Goal: Task Accomplishment & Management: Use online tool/utility

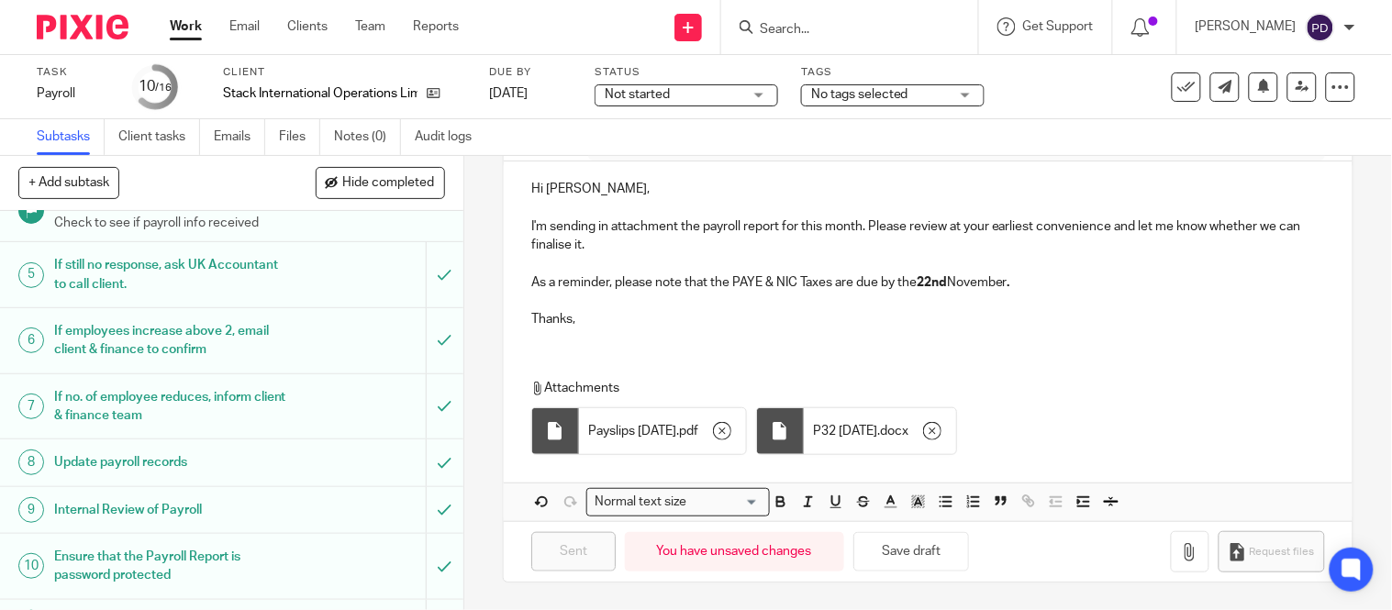
scroll to position [195, 0]
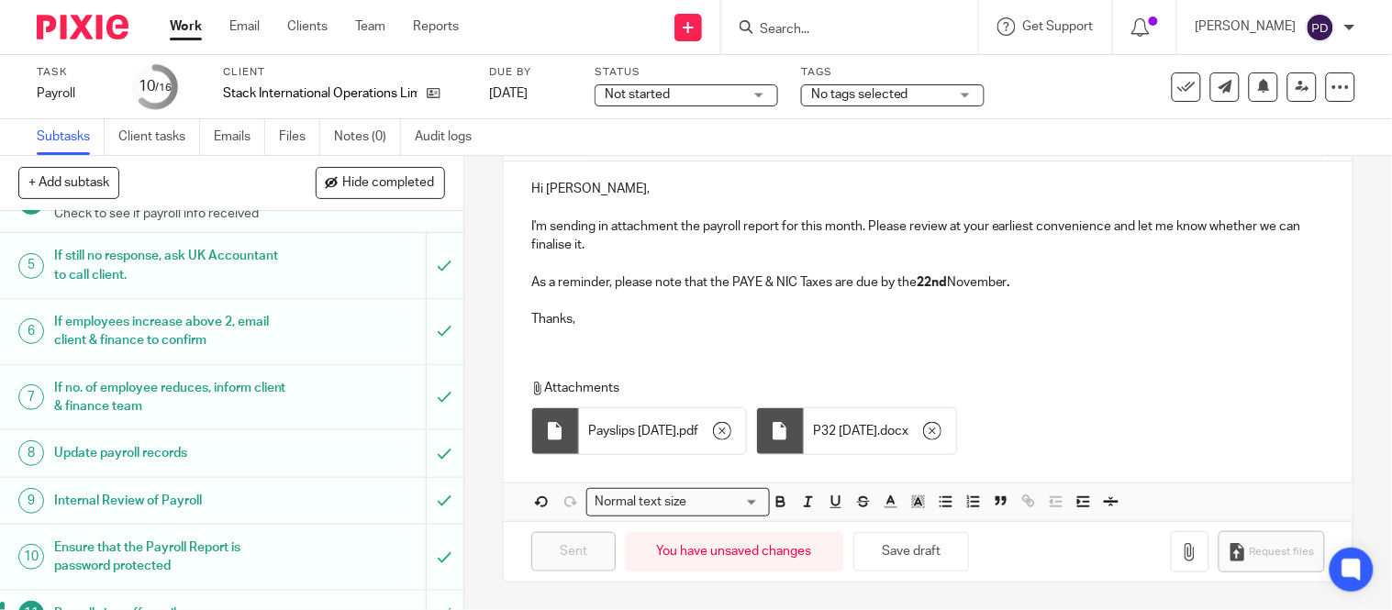
click at [740, 28] on div at bounding box center [847, 27] width 214 height 23
click at [758, 23] on input "Search" at bounding box center [840, 30] width 165 height 17
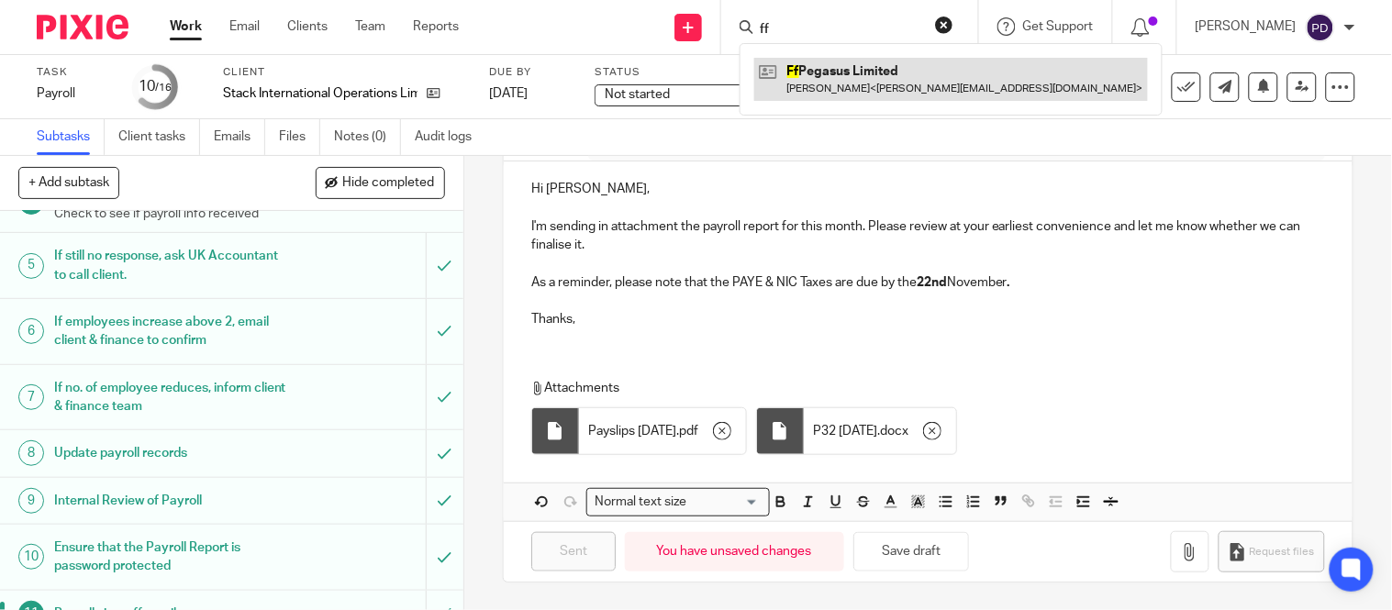
type input "ff"
click at [795, 74] on link at bounding box center [952, 79] width 394 height 42
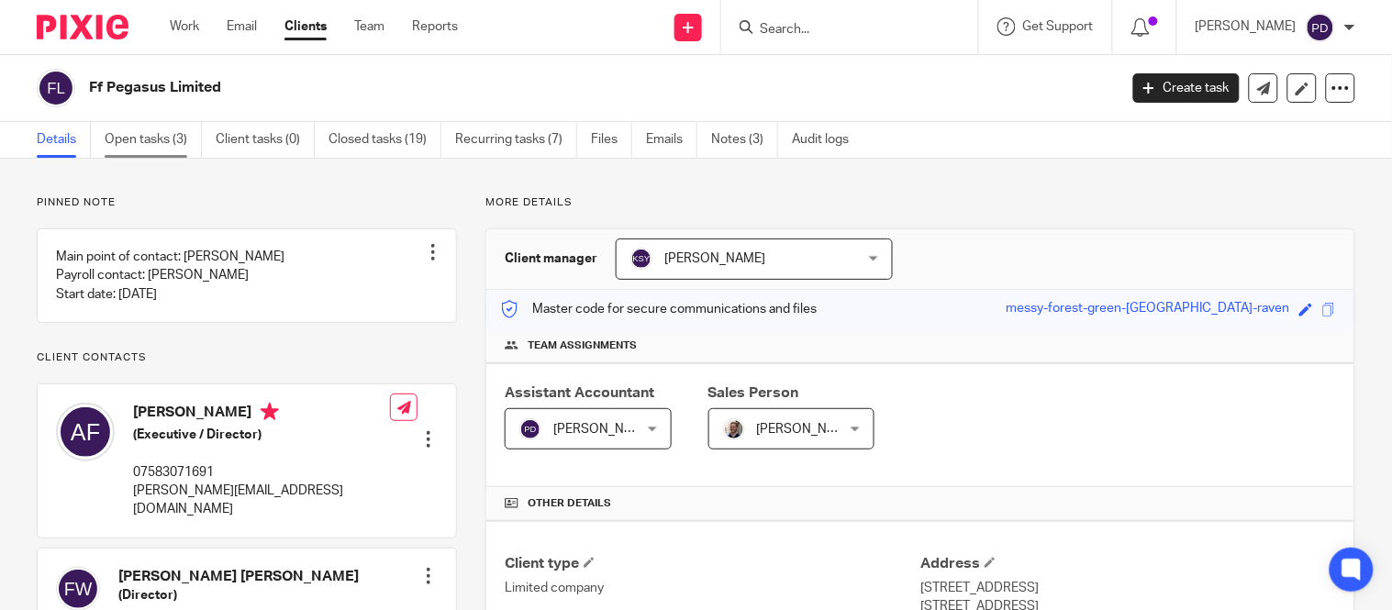
click at [135, 142] on link "Open tasks (3)" at bounding box center [153, 140] width 97 height 36
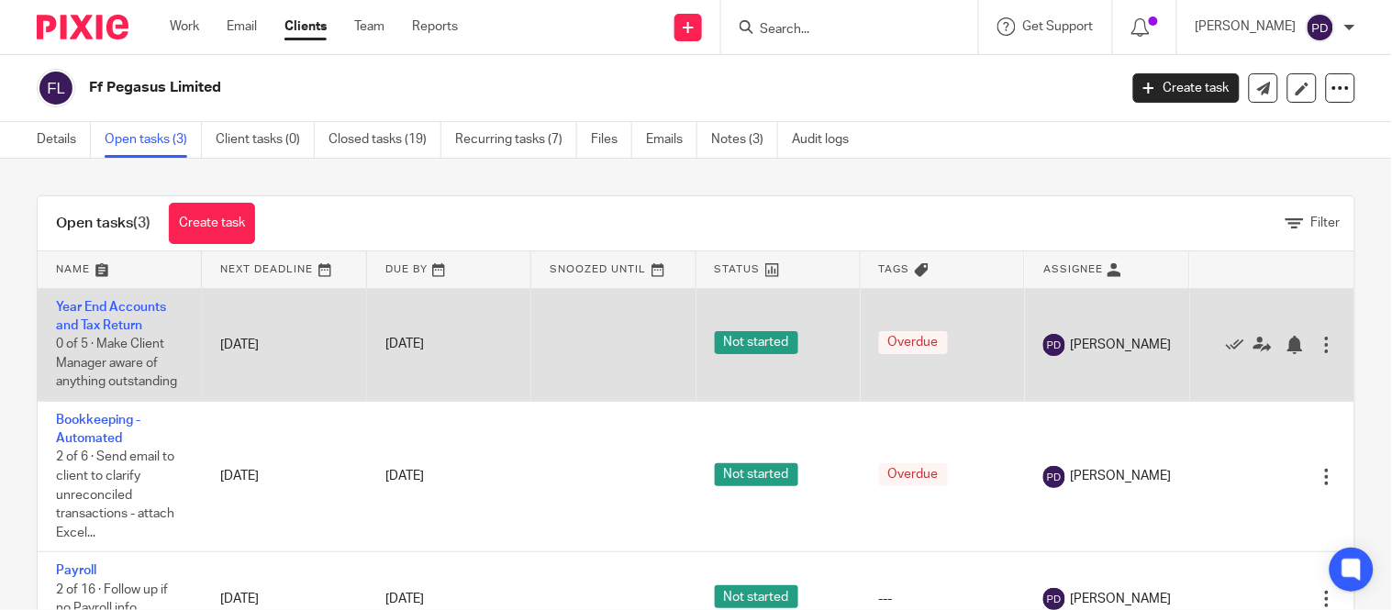
scroll to position [75, 0]
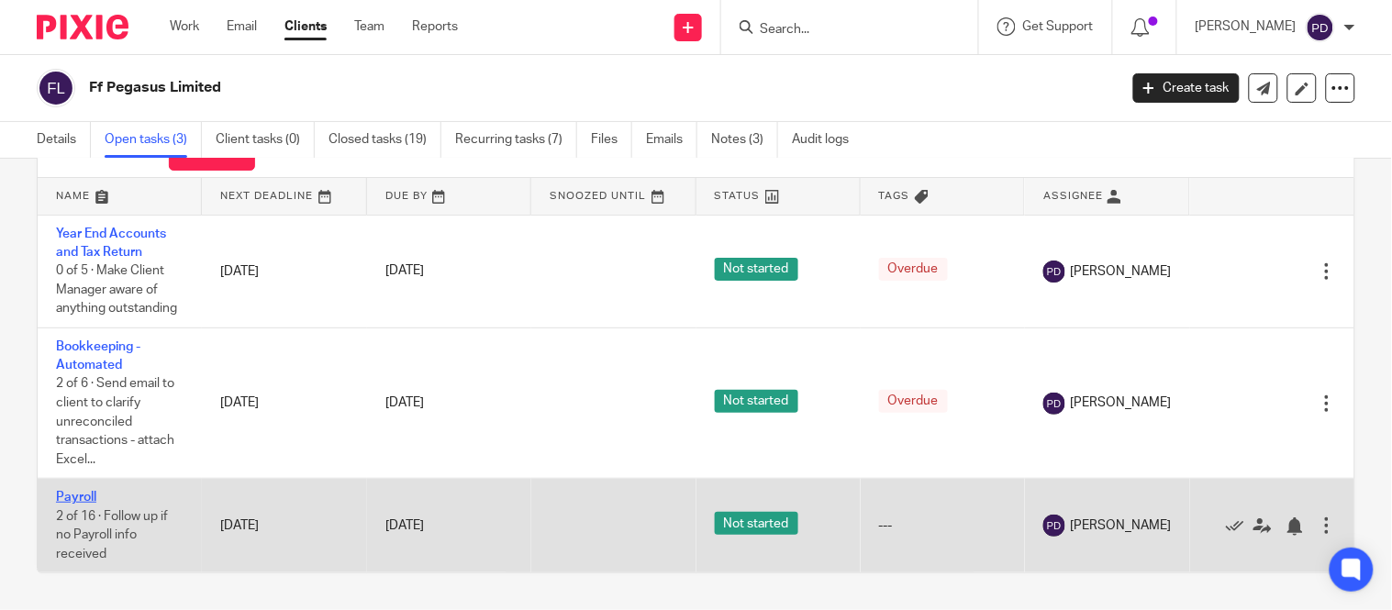
click at [69, 491] on link "Payroll" at bounding box center [76, 497] width 40 height 13
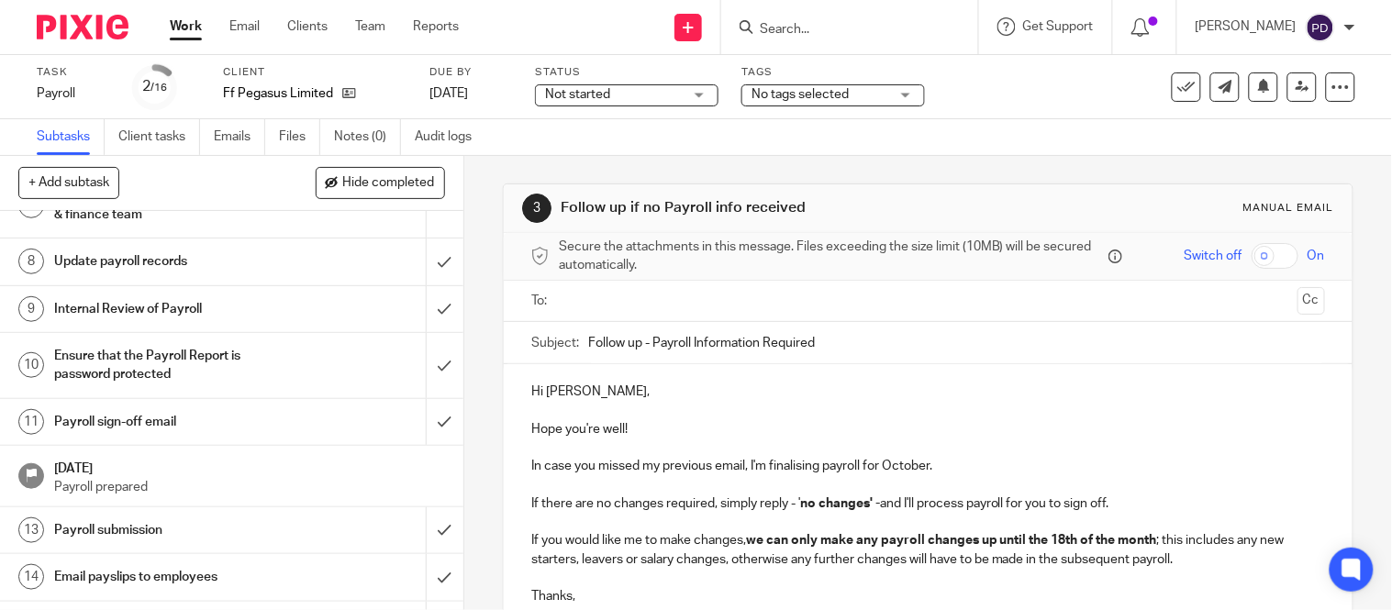
scroll to position [387, 0]
click at [425, 424] on input "submit" at bounding box center [232, 421] width 464 height 46
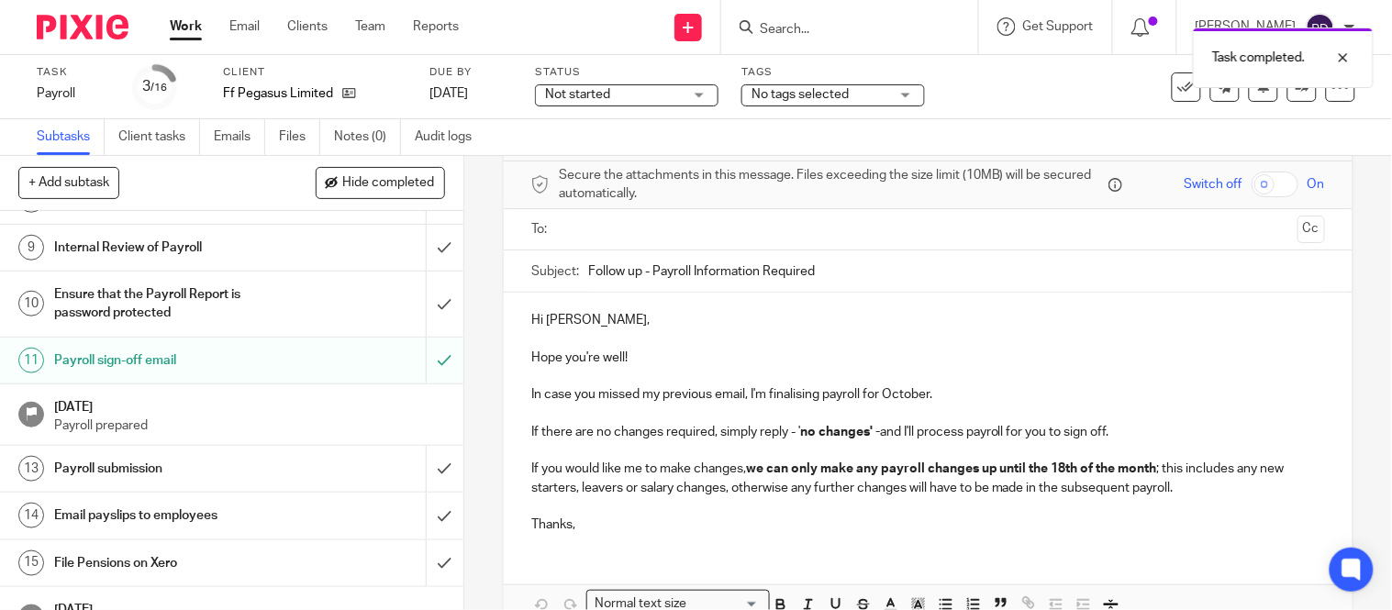
scroll to position [450, 0]
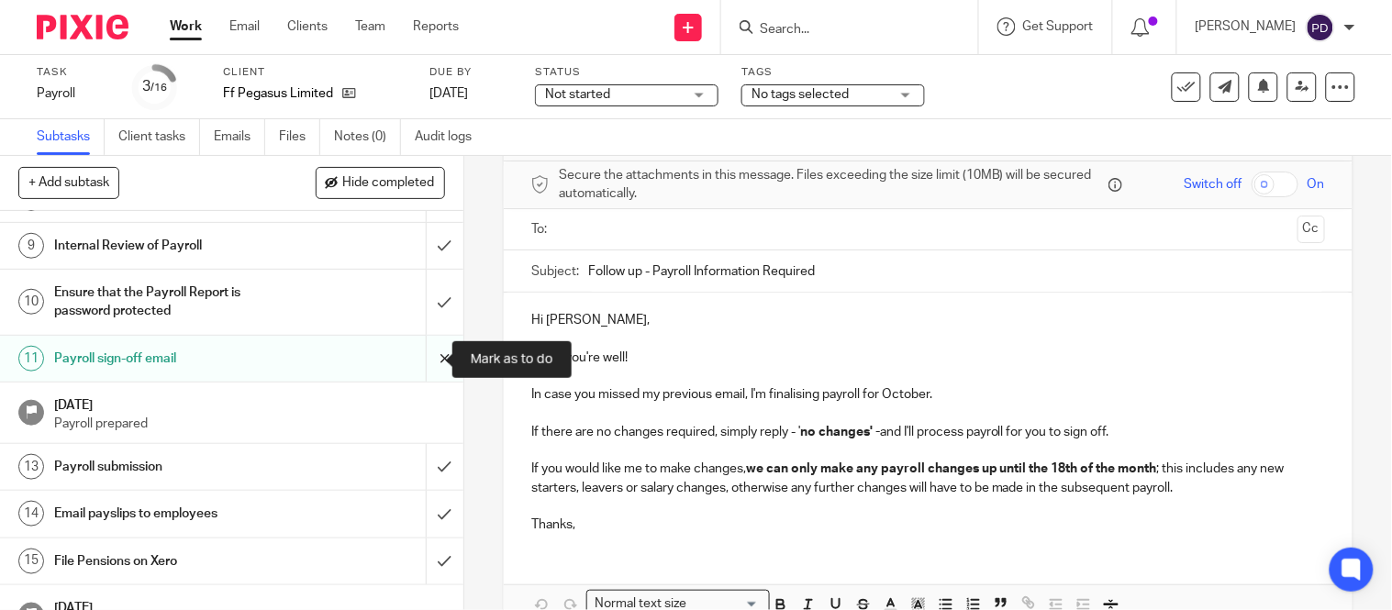
click at [422, 359] on input "submit" at bounding box center [232, 359] width 464 height 46
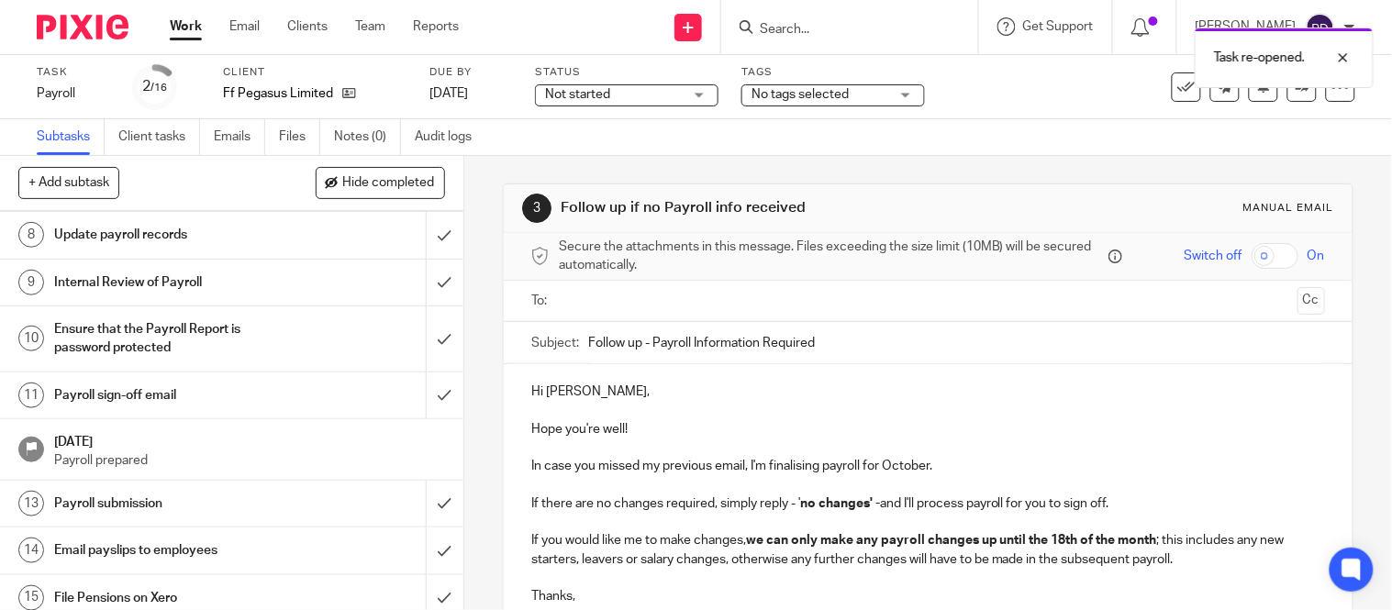
scroll to position [414, 0]
click at [49, 395] on link "11 Payroll sign-off email" at bounding box center [213, 395] width 426 height 46
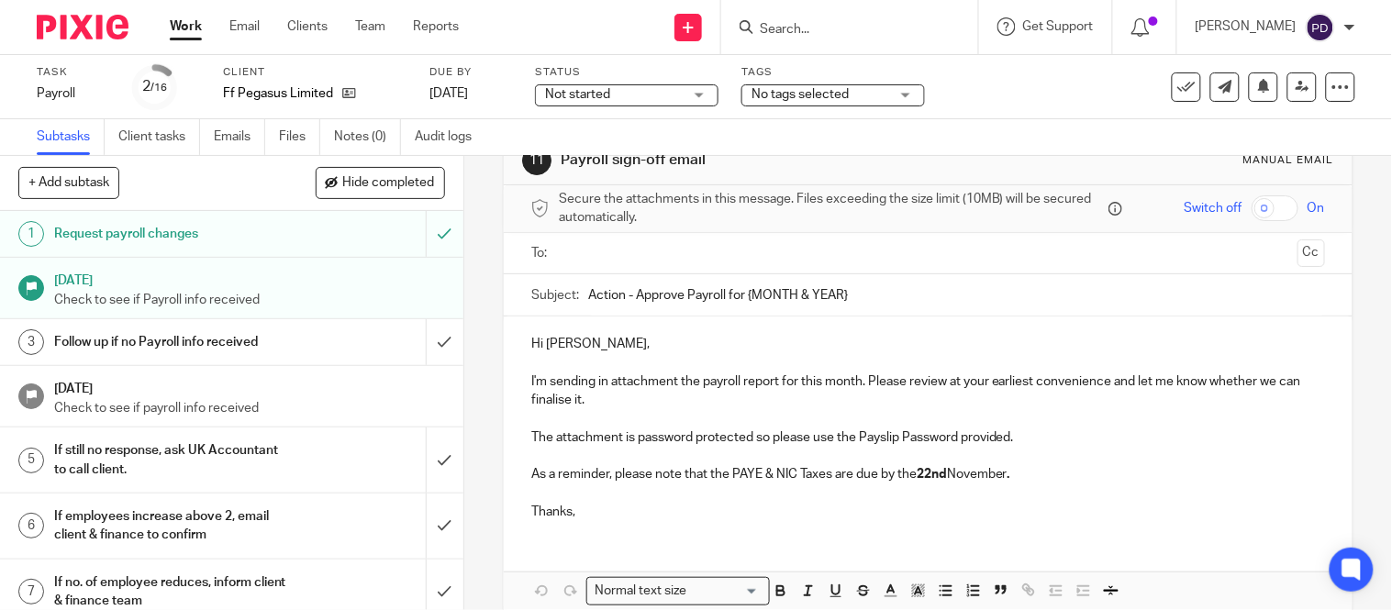
scroll to position [49, 0]
click at [855, 298] on input "Action - Approve Payroll for {MONTH & YEAR}" at bounding box center [956, 294] width 737 height 41
type input "Action - Approve Payroll for October 2025"
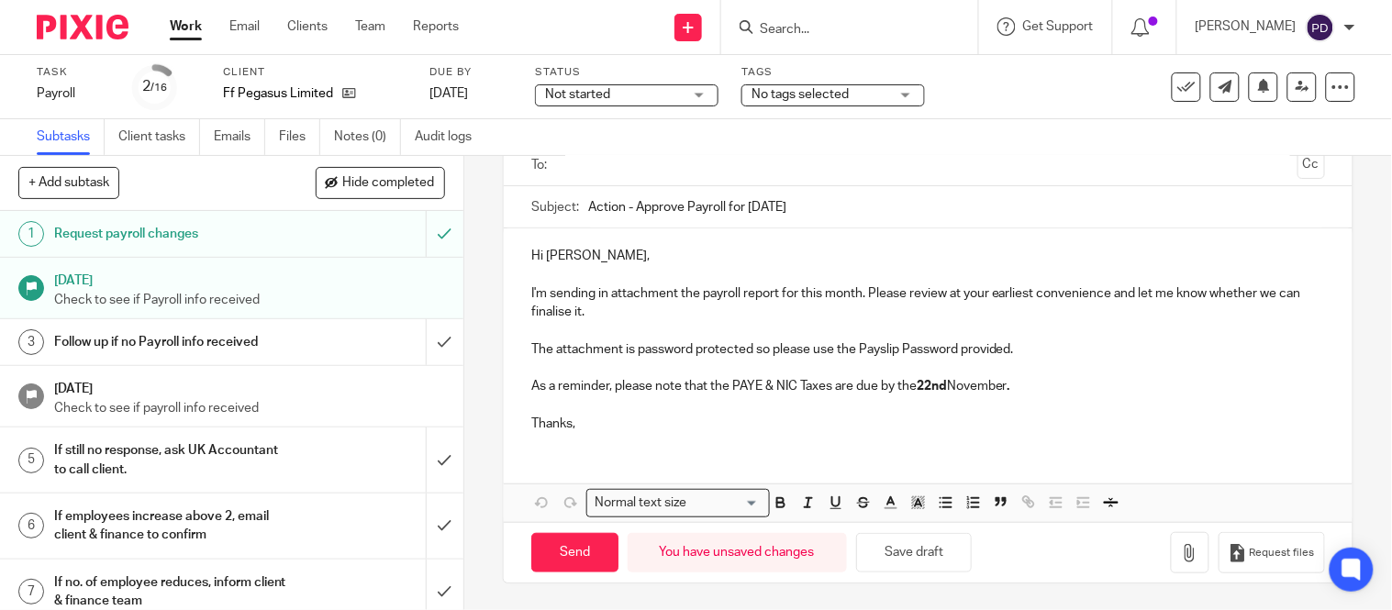
scroll to position [138, 0]
click at [1181, 549] on icon "button" at bounding box center [1190, 552] width 18 height 18
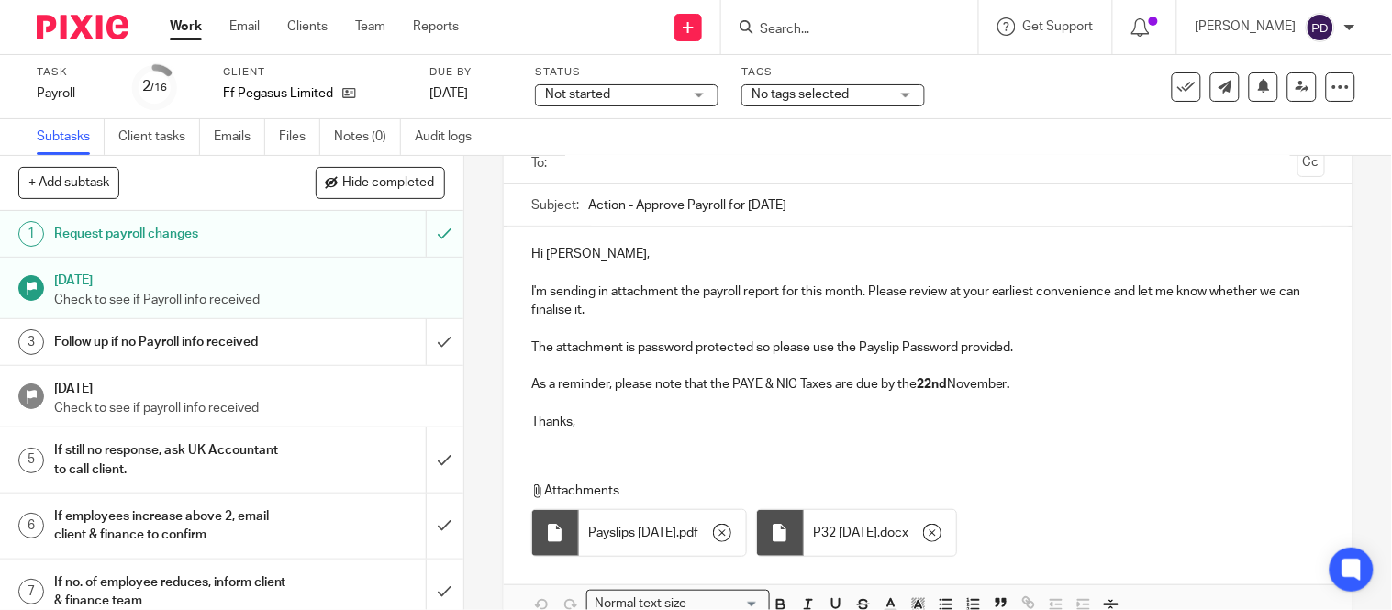
scroll to position [0, 0]
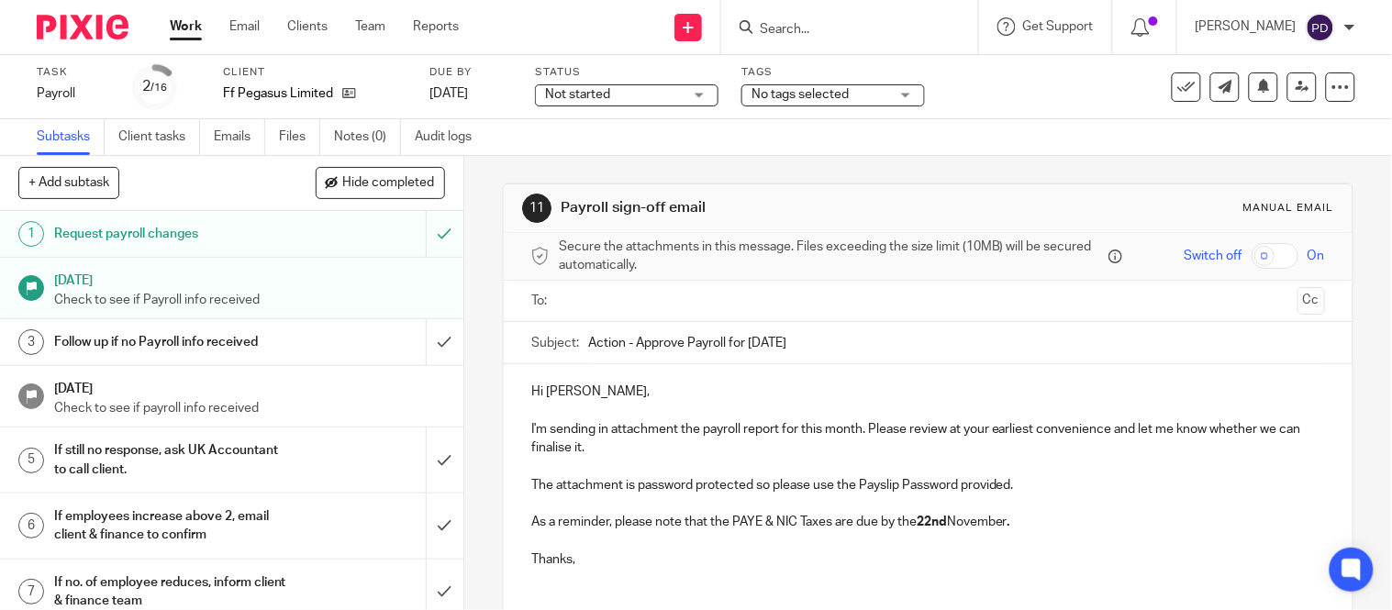
click at [583, 307] on input "text" at bounding box center [927, 301] width 725 height 21
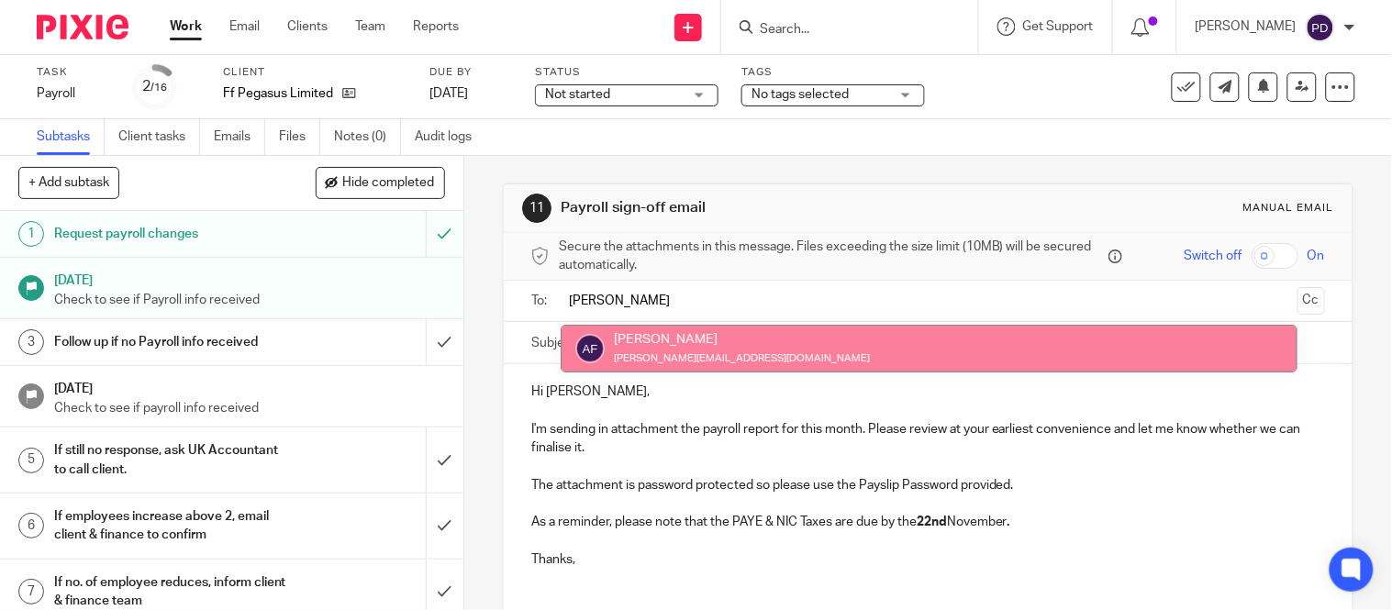
type input "alic"
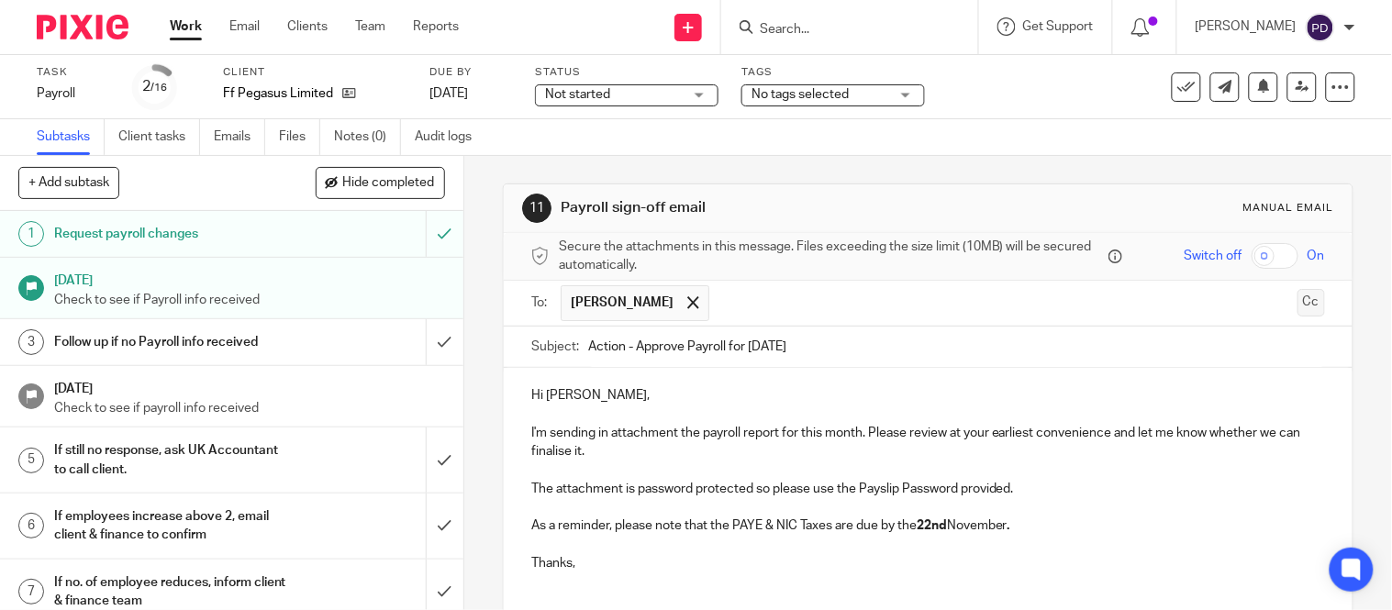
click at [1298, 298] on button "Cc" at bounding box center [1312, 303] width 28 height 28
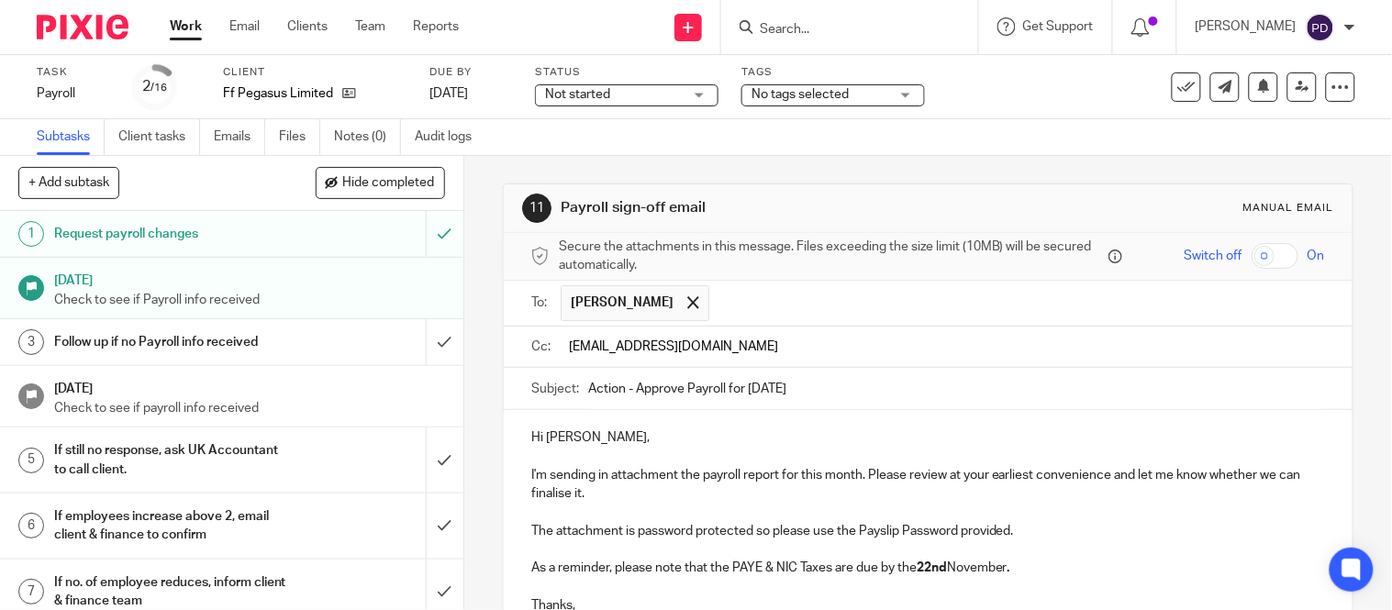
type input "payroll@riseaccounting.co.uk"
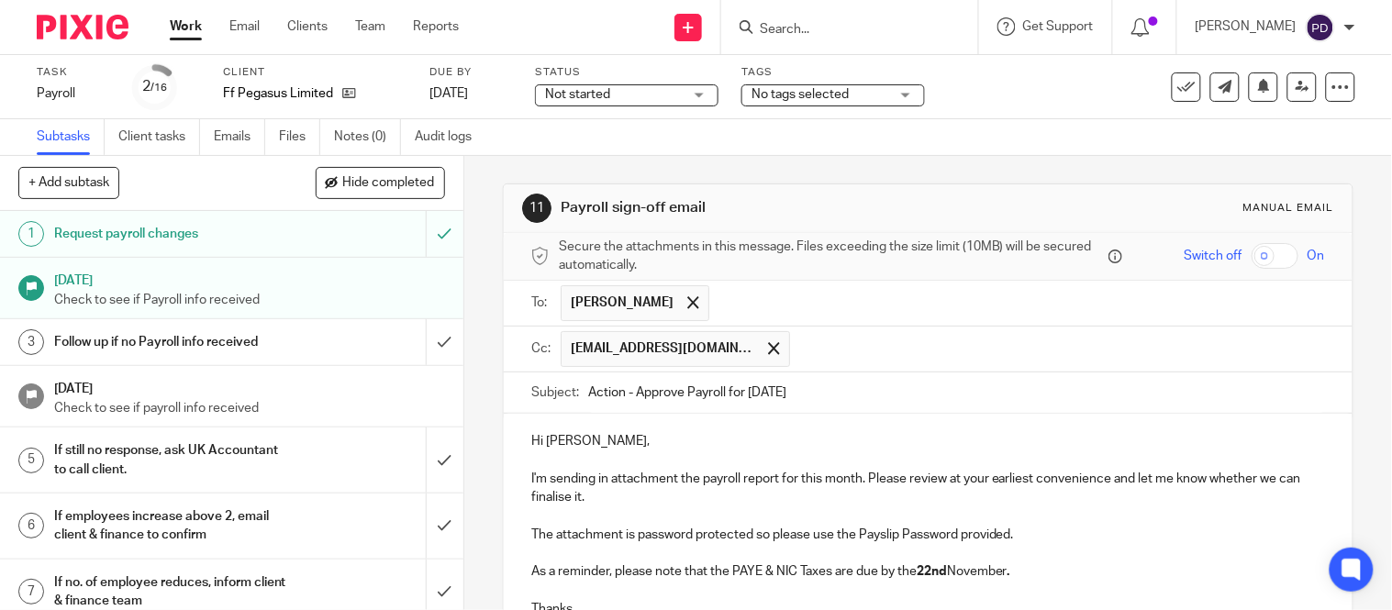
click at [707, 437] on p "Hi [PERSON_NAME]," at bounding box center [928, 441] width 794 height 18
click at [809, 361] on input "text" at bounding box center [1058, 349] width 518 height 36
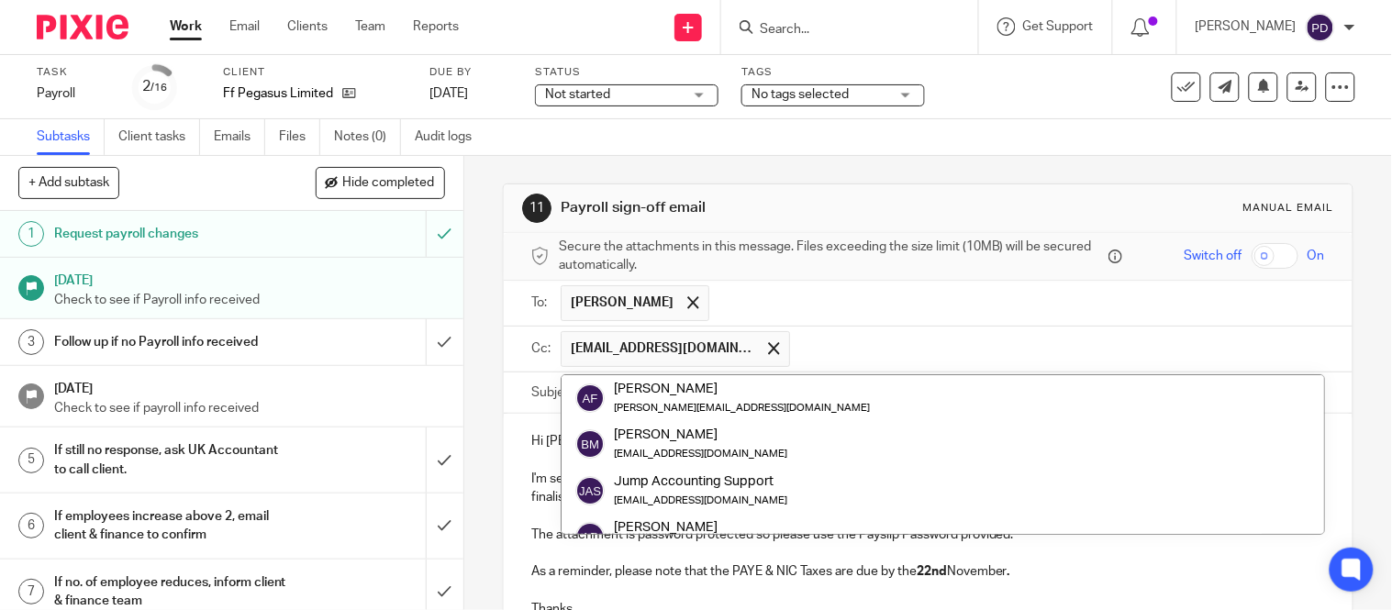
paste input "kian@riseaccounting.co.uk"
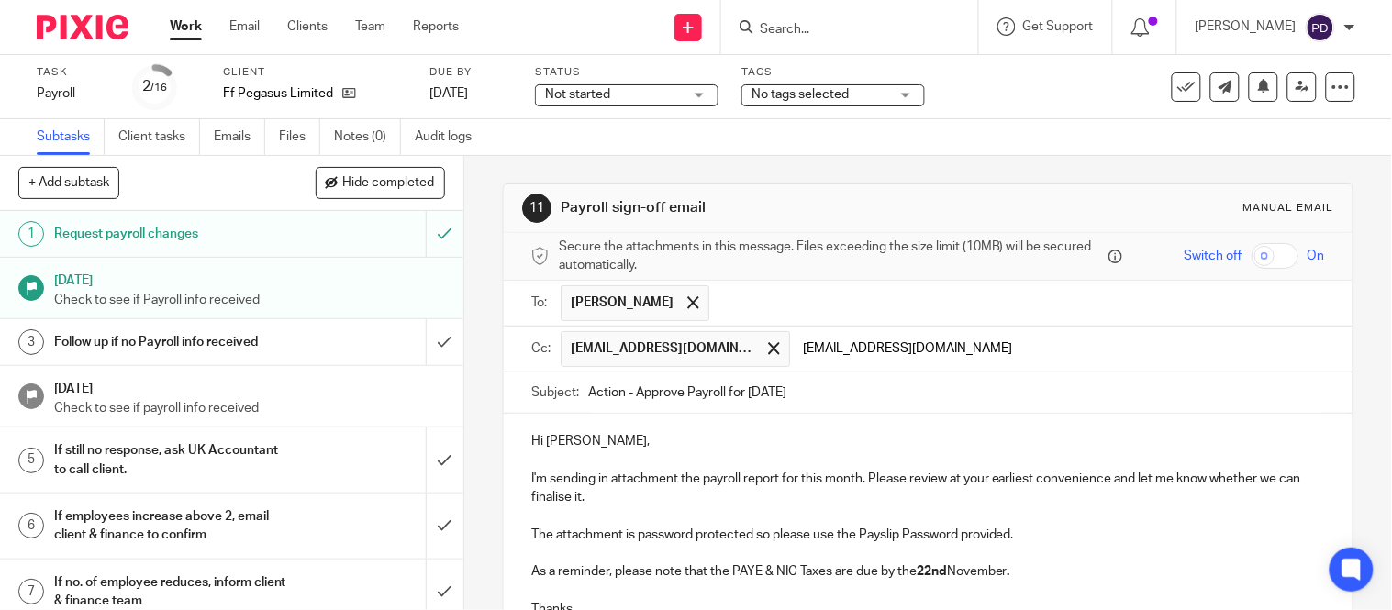
type input "kian@riseaccounting.co.uk"
click at [830, 506] on p "I'm sending in attachment the payroll report for this month. Please review at y…" at bounding box center [928, 489] width 794 height 38
click at [1034, 351] on input "text" at bounding box center [1176, 349] width 284 height 36
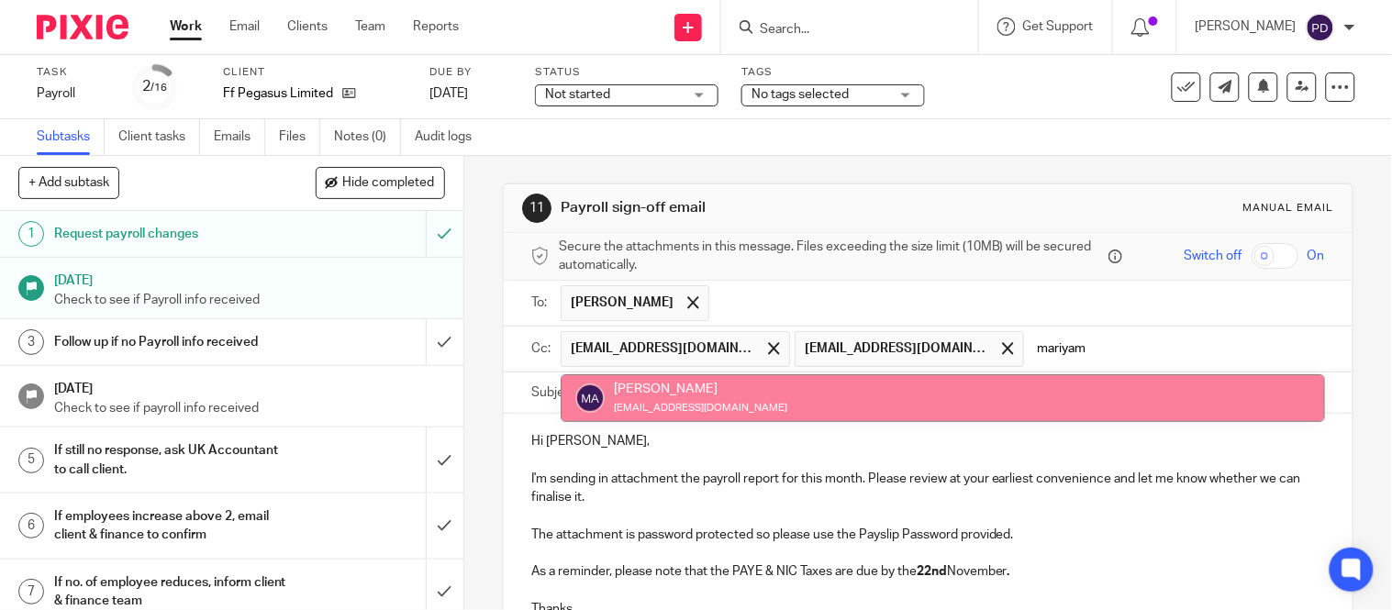
type input "mariyam"
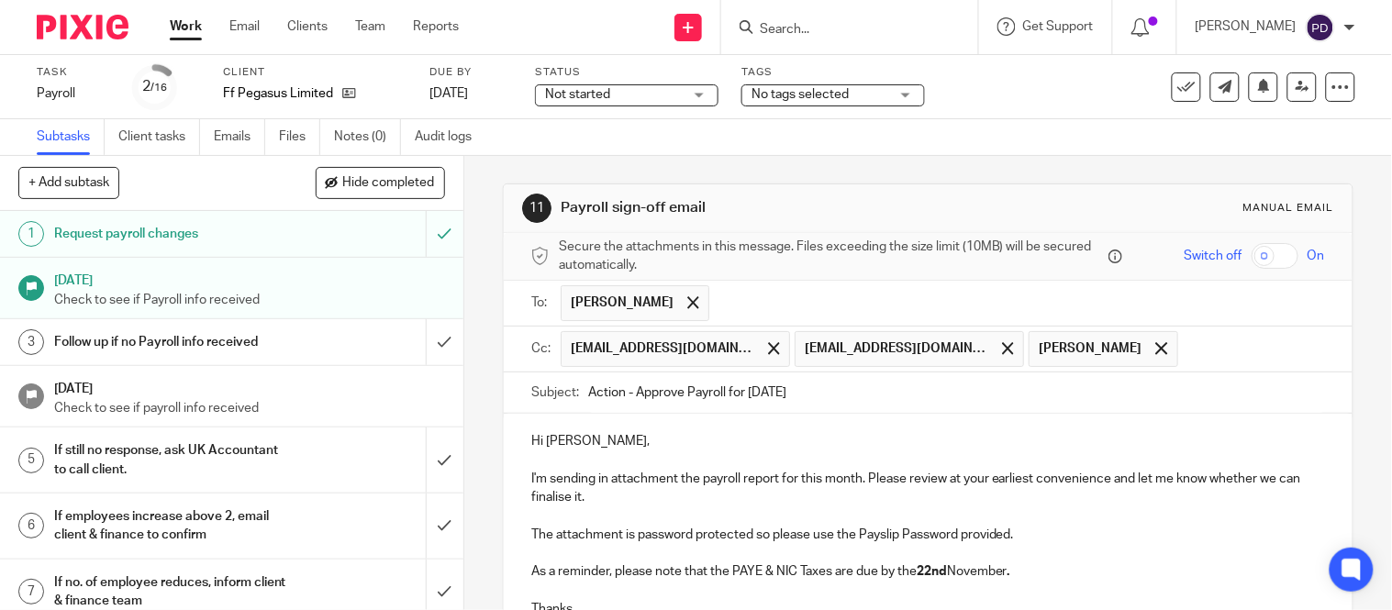
scroll to position [291, 0]
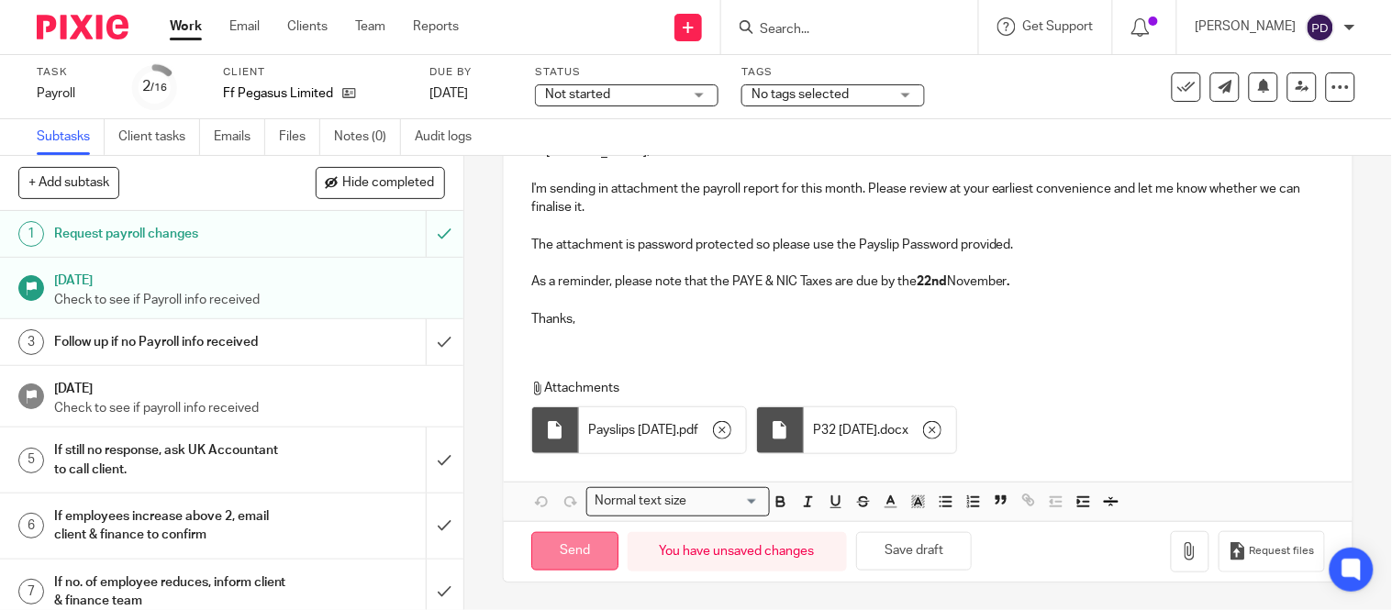
click at [562, 558] on input "Send" at bounding box center [574, 551] width 87 height 39
type input "Sent"
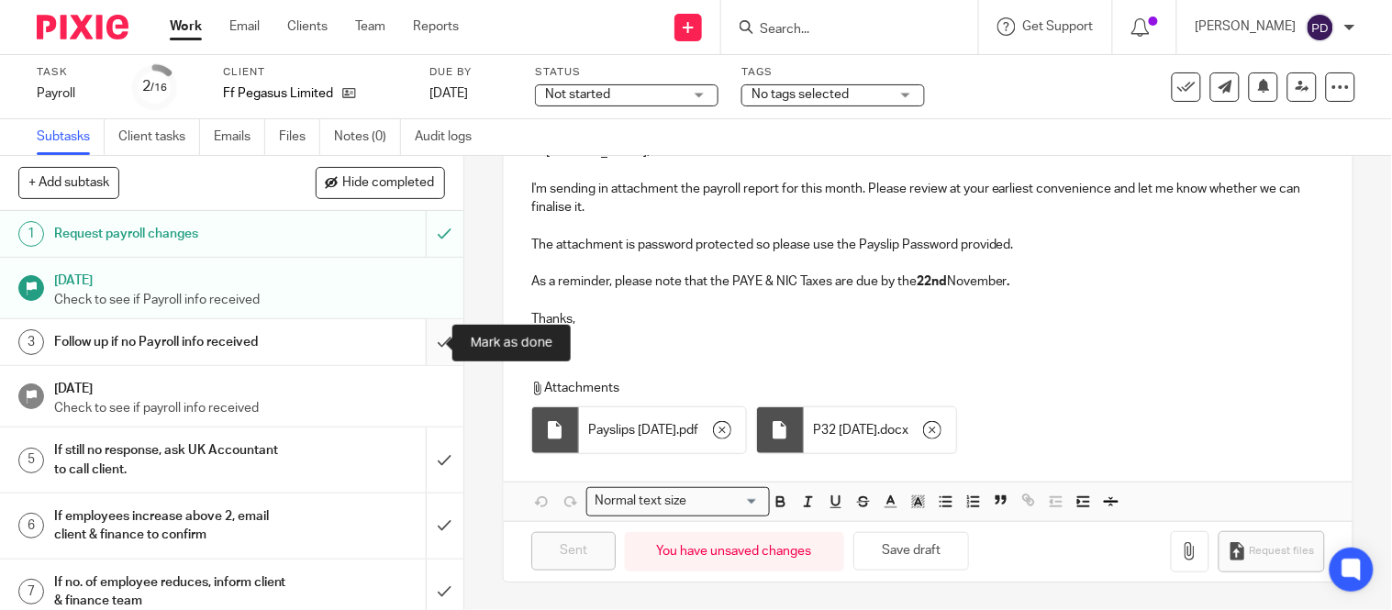
click at [419, 350] on input "submit" at bounding box center [232, 342] width 464 height 46
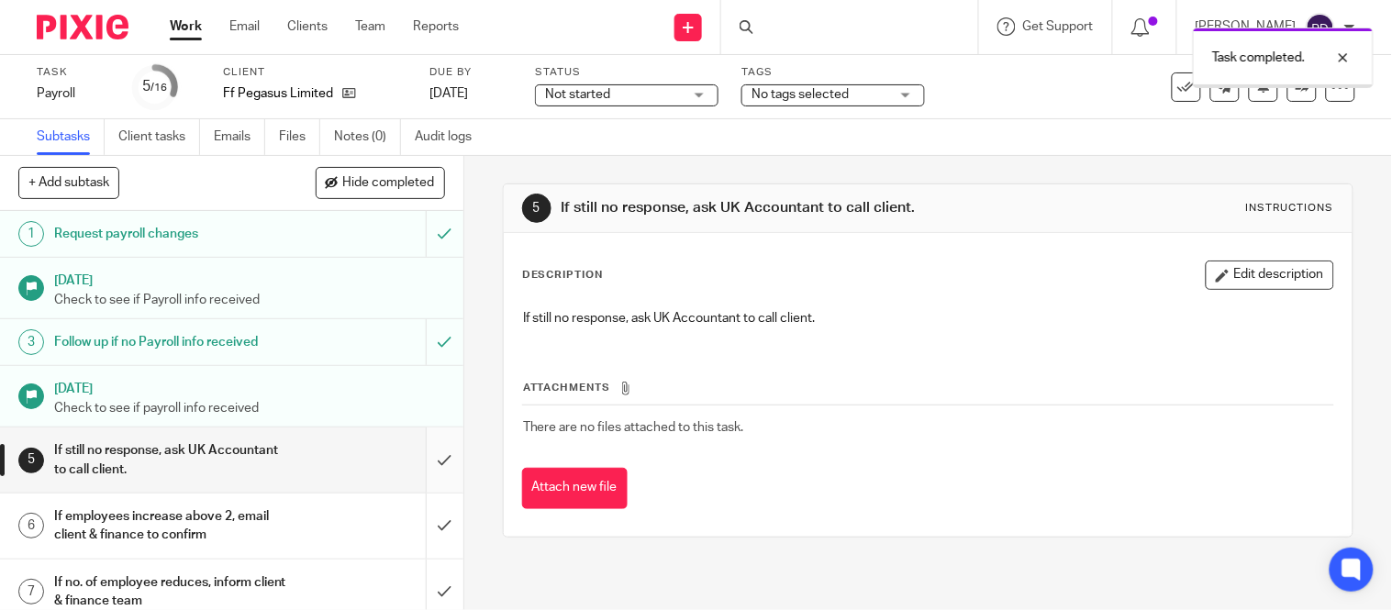
click at [422, 454] on input "submit" at bounding box center [232, 460] width 464 height 65
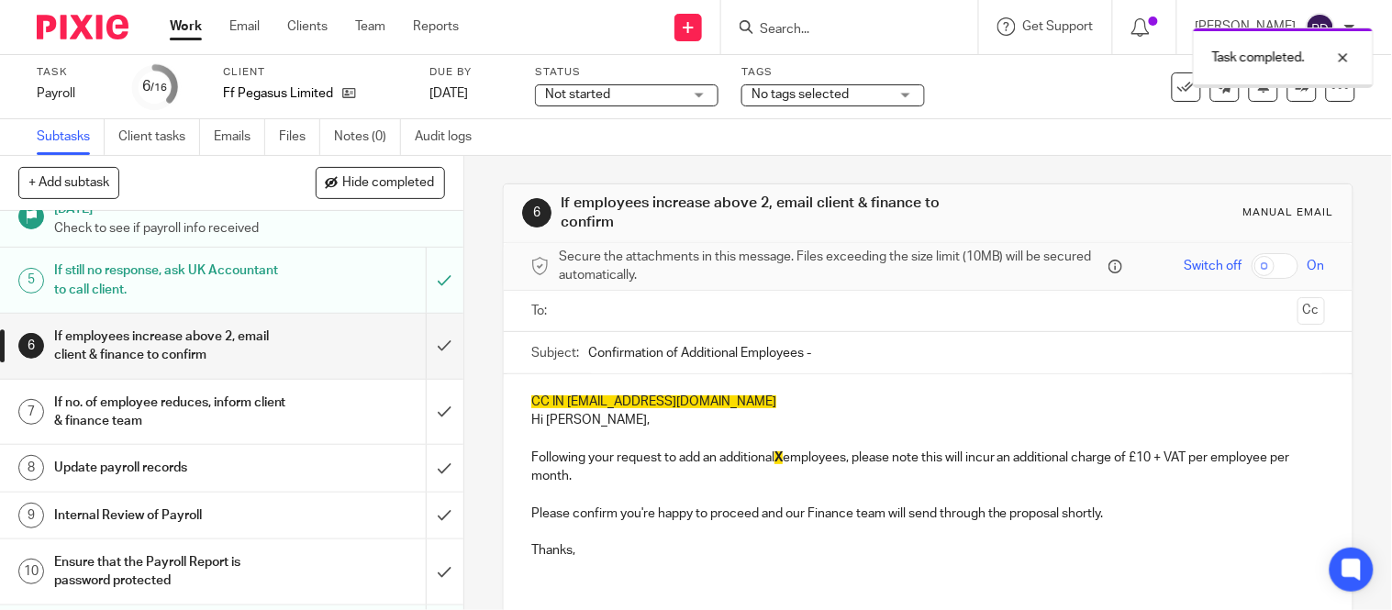
scroll to position [185, 0]
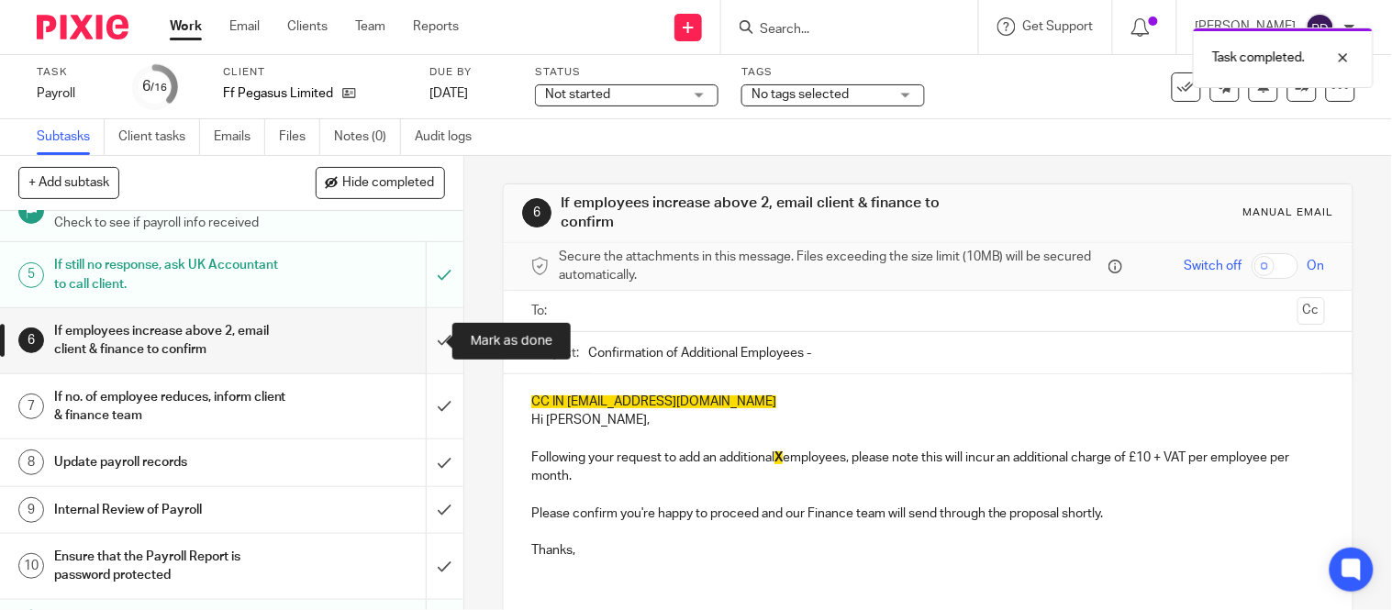
click at [423, 352] on input "submit" at bounding box center [232, 340] width 464 height 65
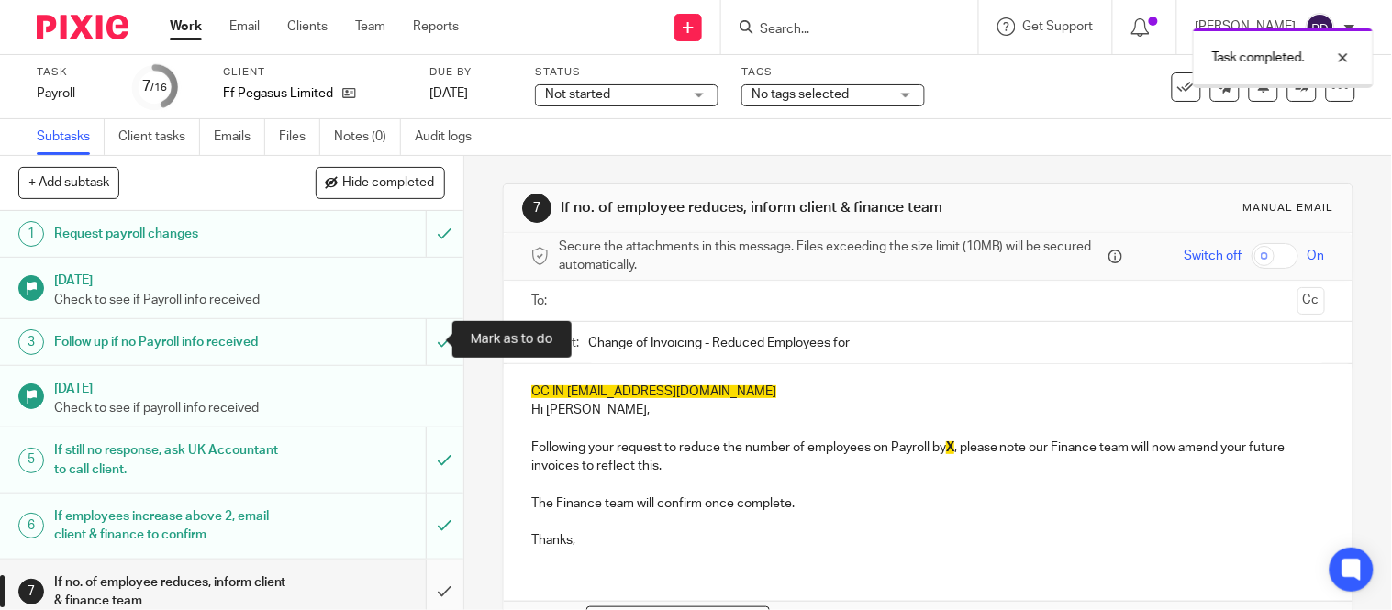
scroll to position [187, 0]
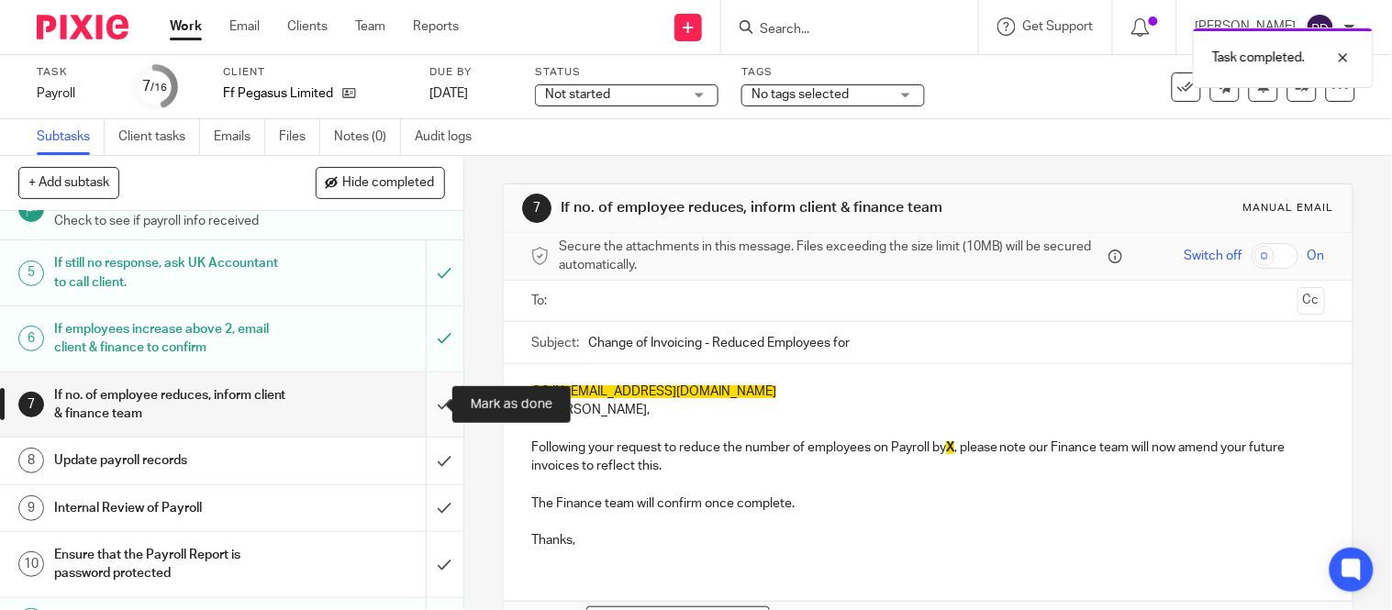
click at [425, 408] on input "submit" at bounding box center [232, 405] width 464 height 65
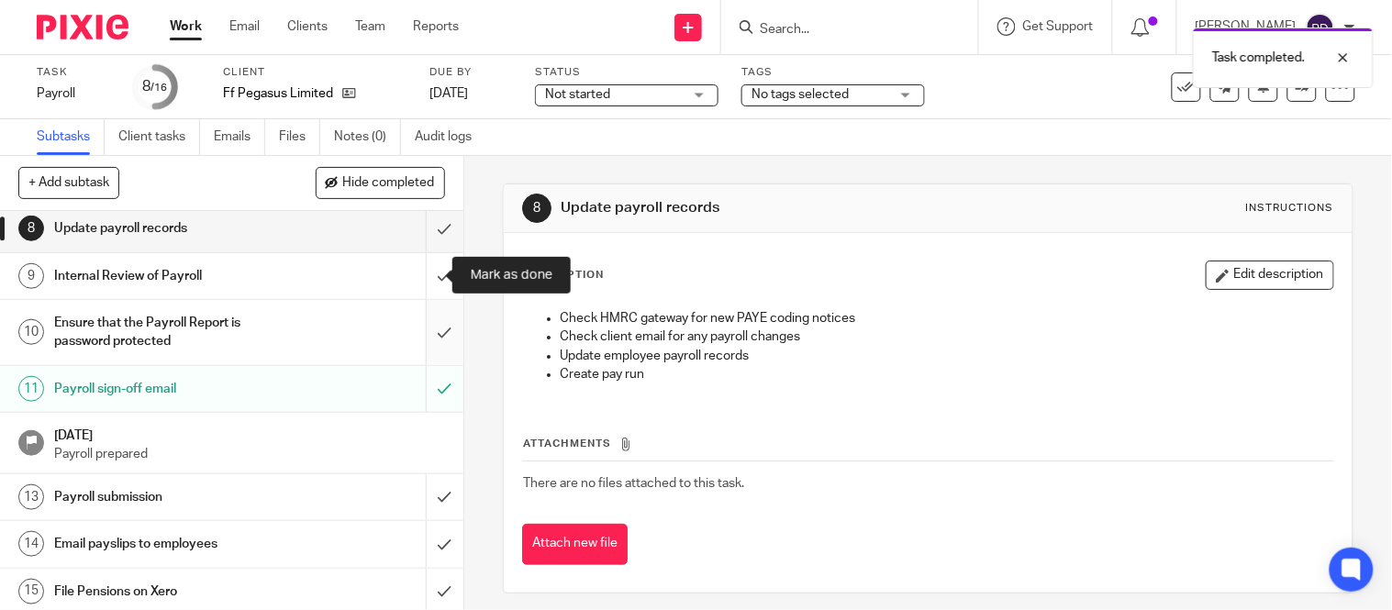
scroll to position [419, 0]
click at [429, 270] on input "submit" at bounding box center [232, 276] width 464 height 46
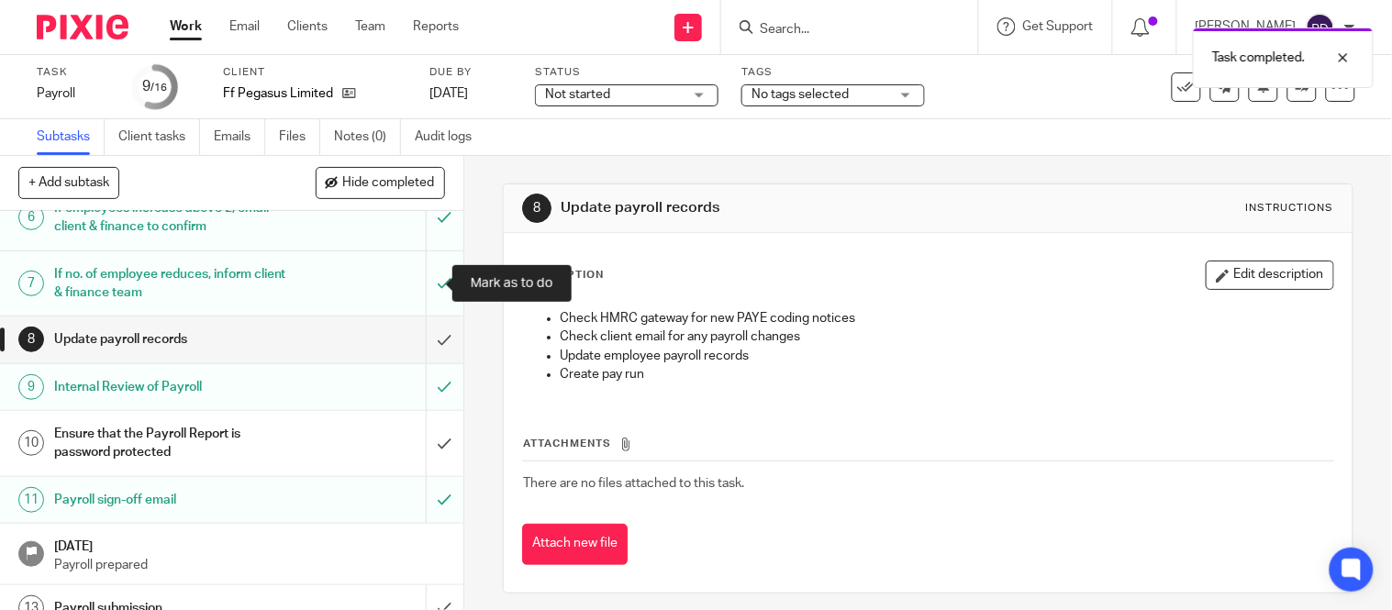
scroll to position [309, 0]
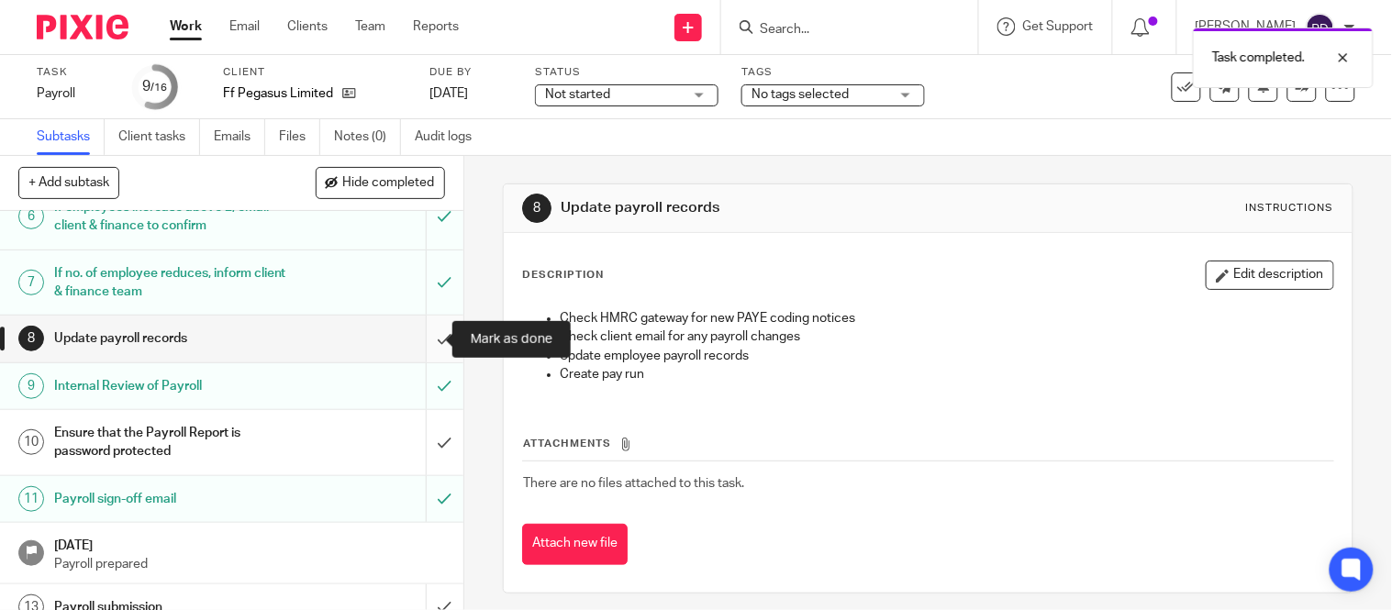
click at [411, 335] on input "submit" at bounding box center [232, 339] width 464 height 46
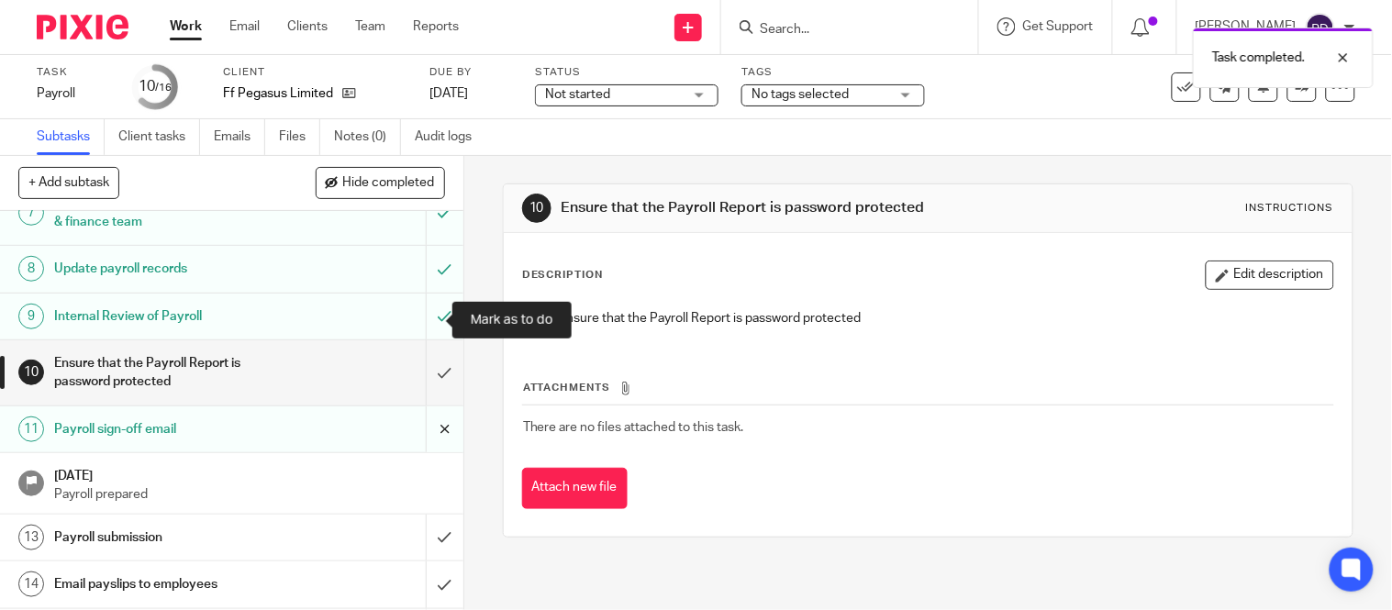
scroll to position [370, 0]
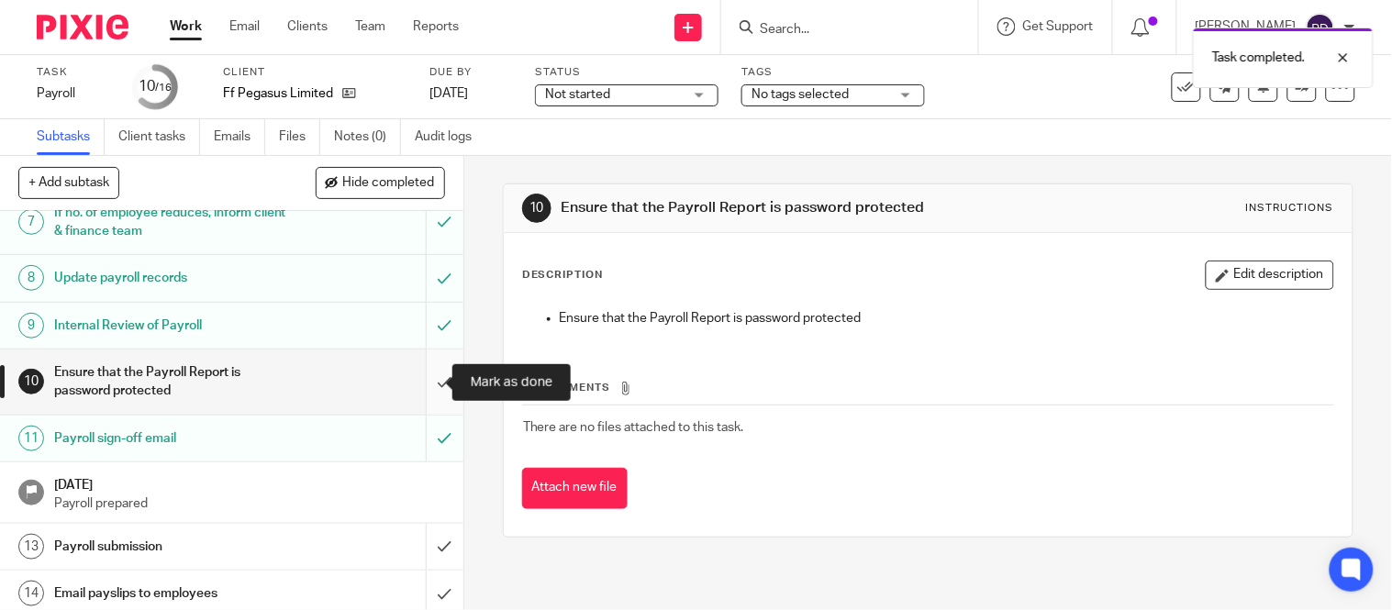
click at [418, 382] on input "submit" at bounding box center [232, 382] width 464 height 65
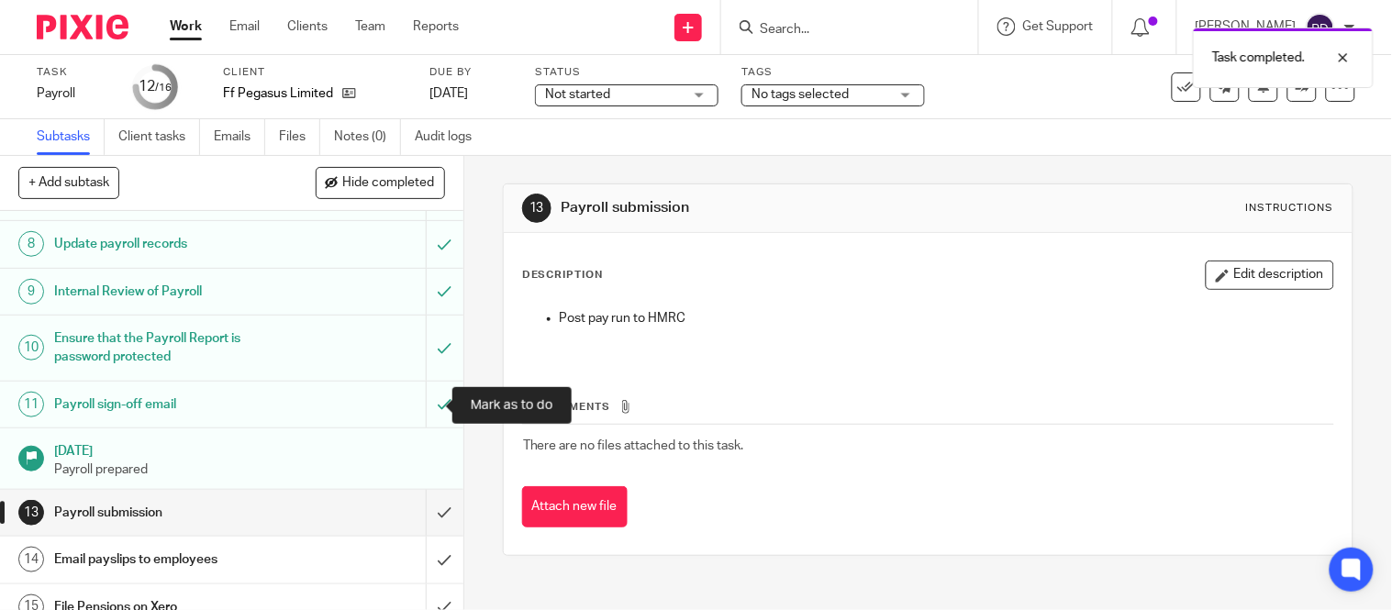
scroll to position [487, 0]
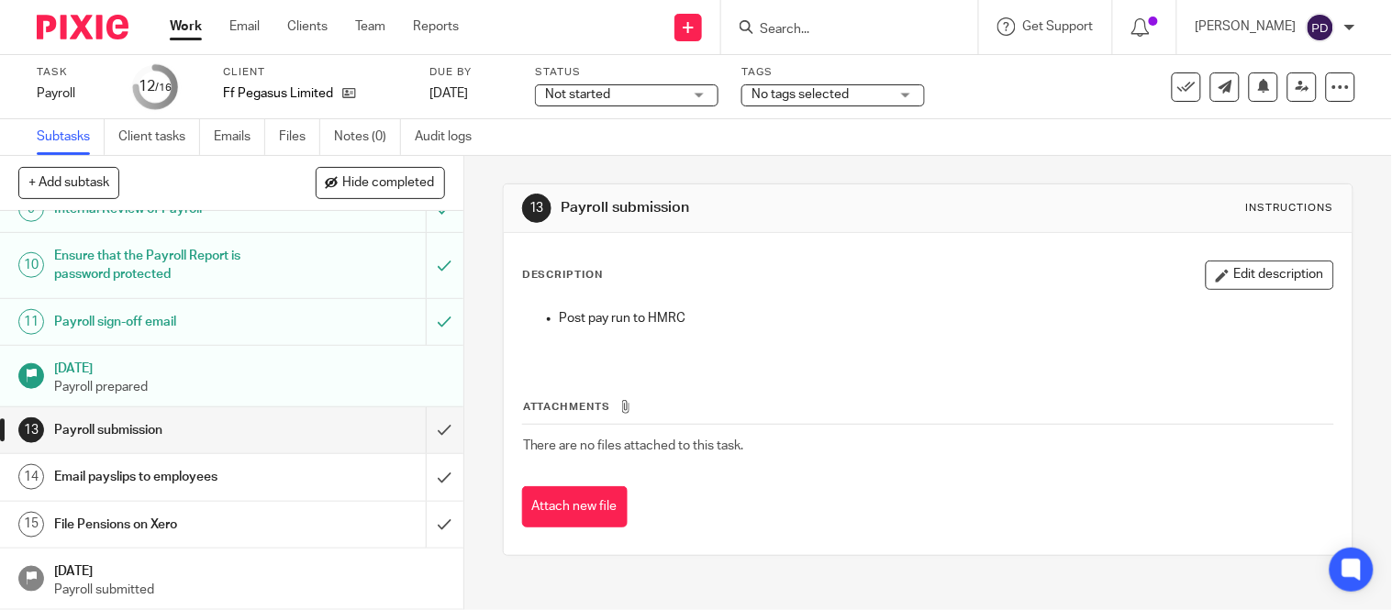
click at [758, 25] on input "Search" at bounding box center [840, 30] width 165 height 17
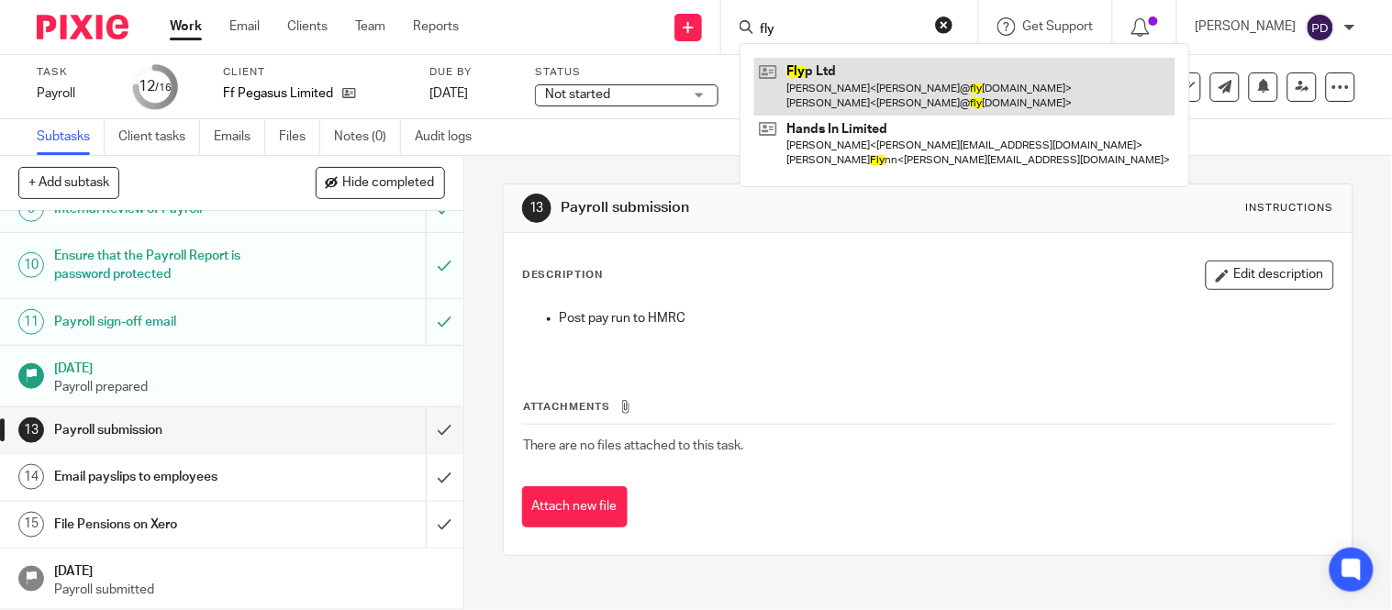
type input "fly"
click at [791, 95] on link at bounding box center [965, 86] width 421 height 57
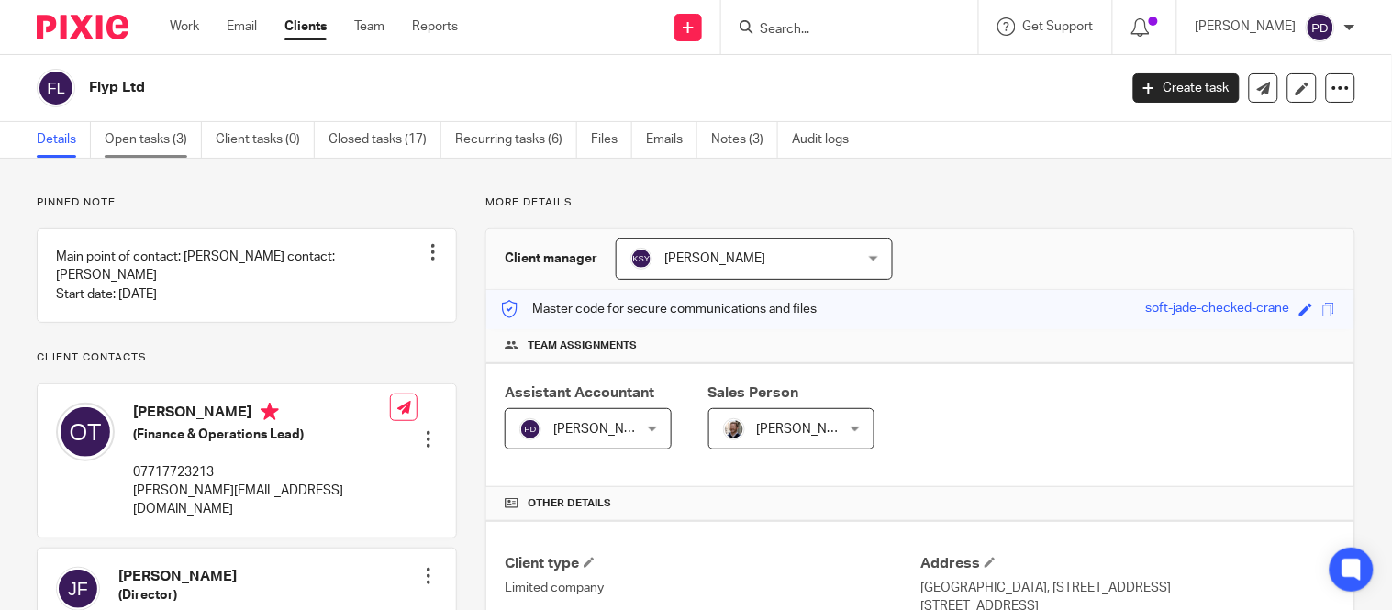
click at [162, 136] on link "Open tasks (3)" at bounding box center [153, 140] width 97 height 36
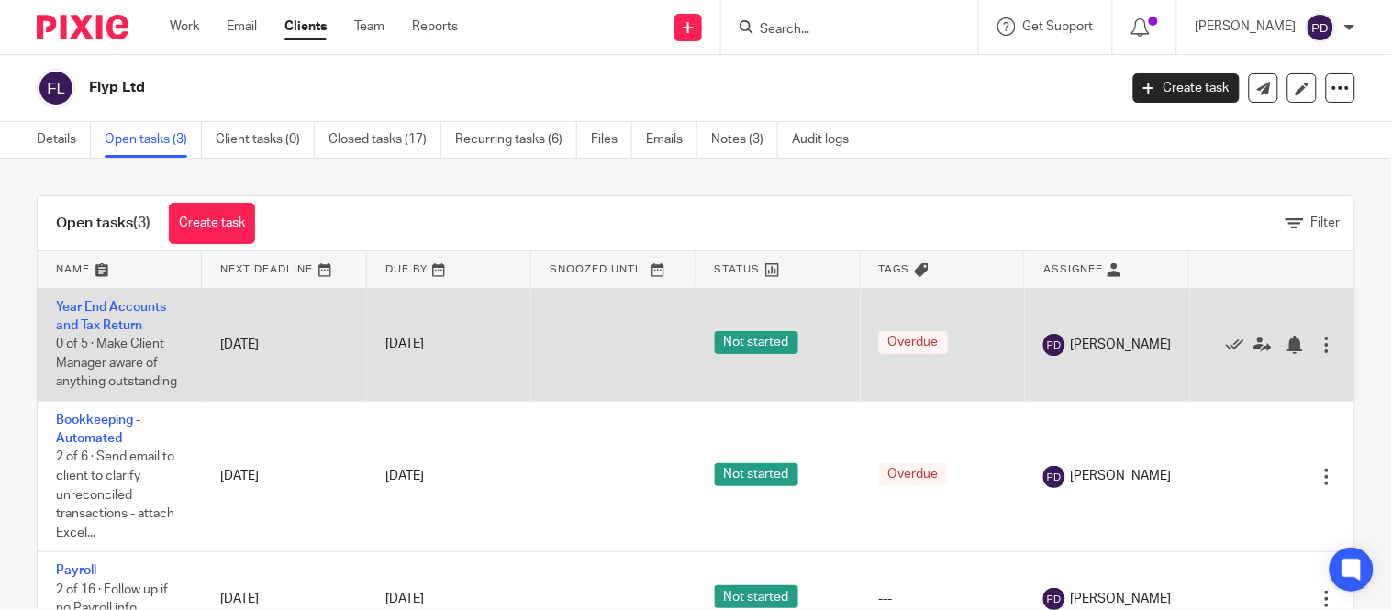
scroll to position [18, 0]
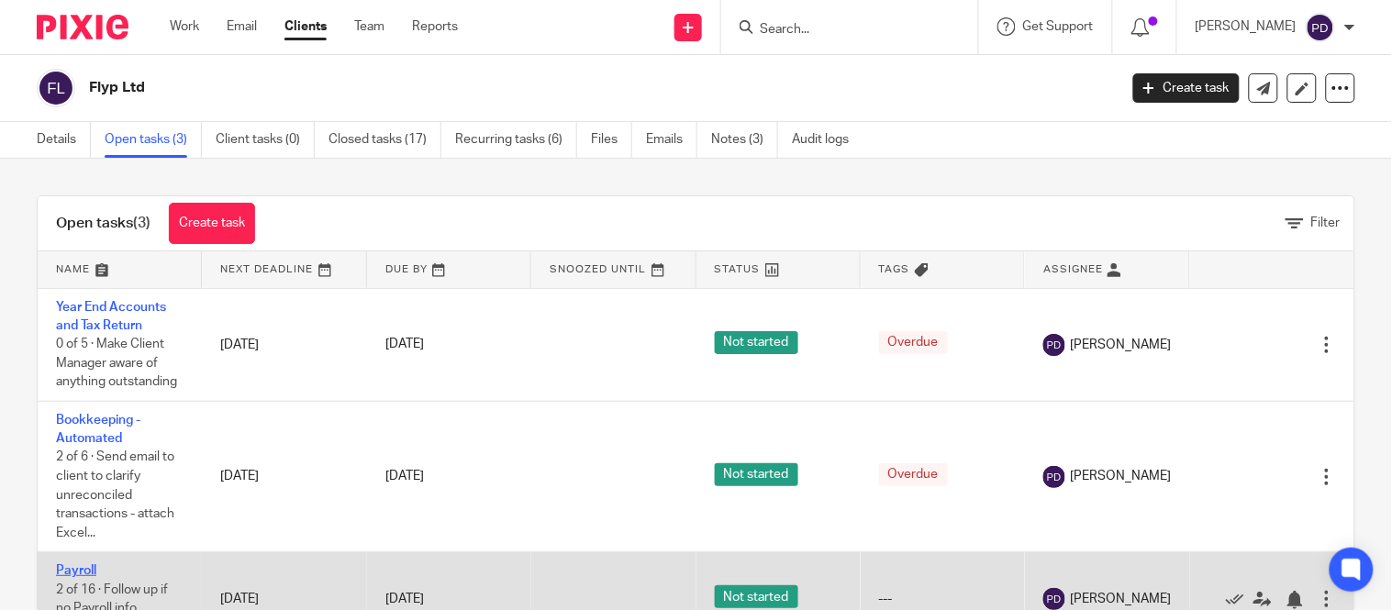
click at [75, 565] on link "Payroll" at bounding box center [76, 571] width 40 height 13
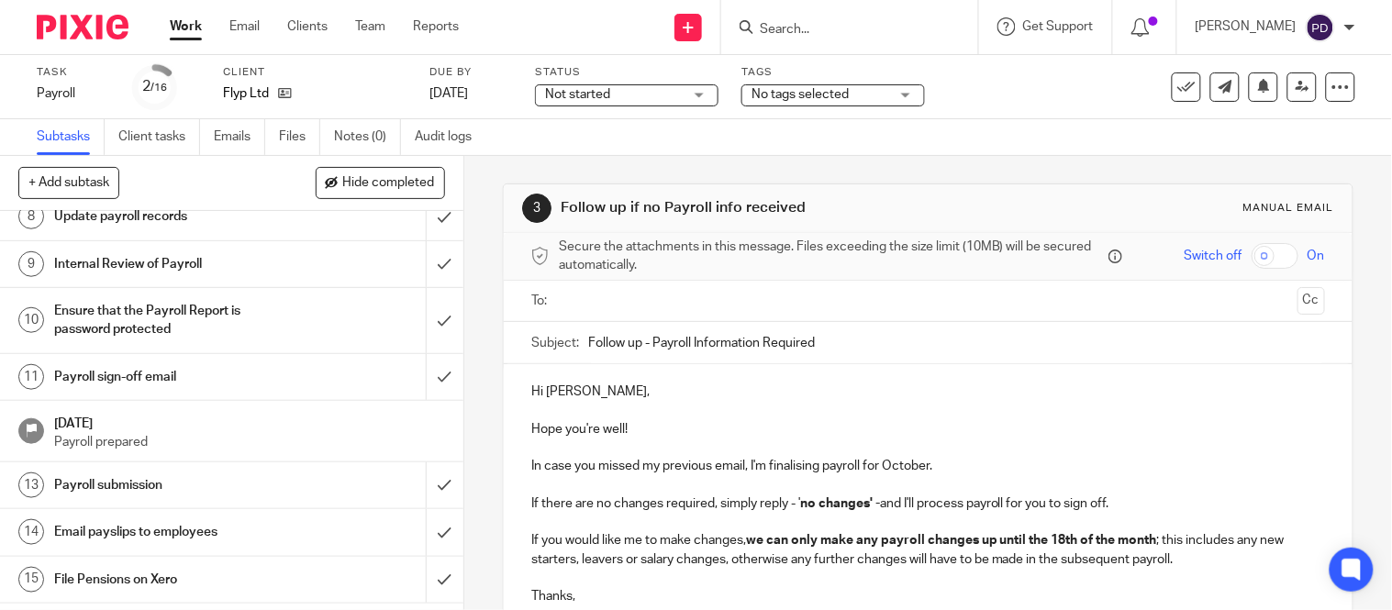
scroll to position [465, 0]
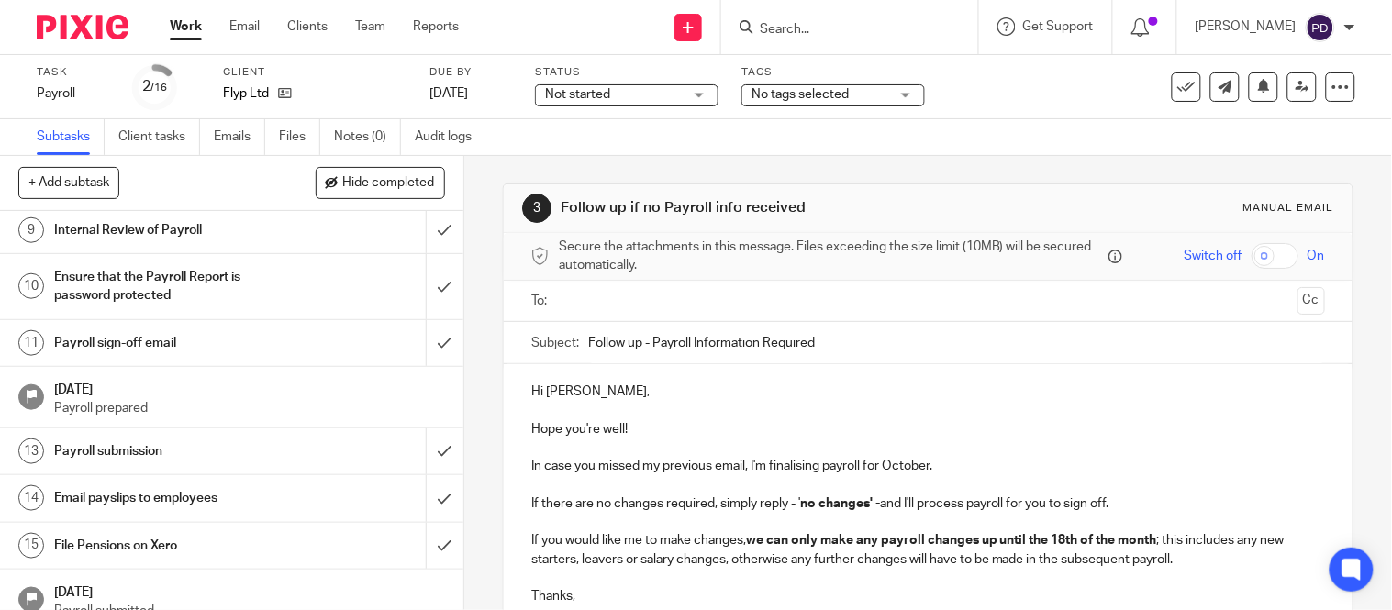
click at [73, 344] on h1 "Payroll sign-off email" at bounding box center [172, 344] width 236 height 28
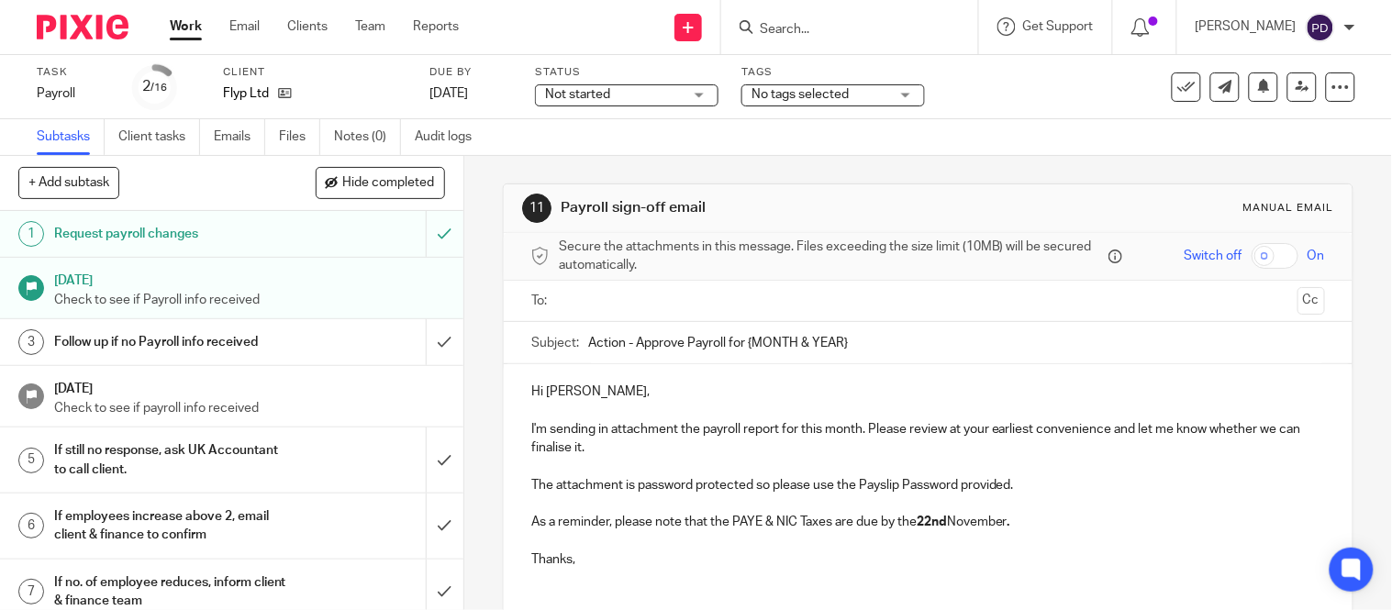
click at [866, 349] on input "Action - Approve Payroll for {MONTH & YEAR}" at bounding box center [956, 342] width 737 height 41
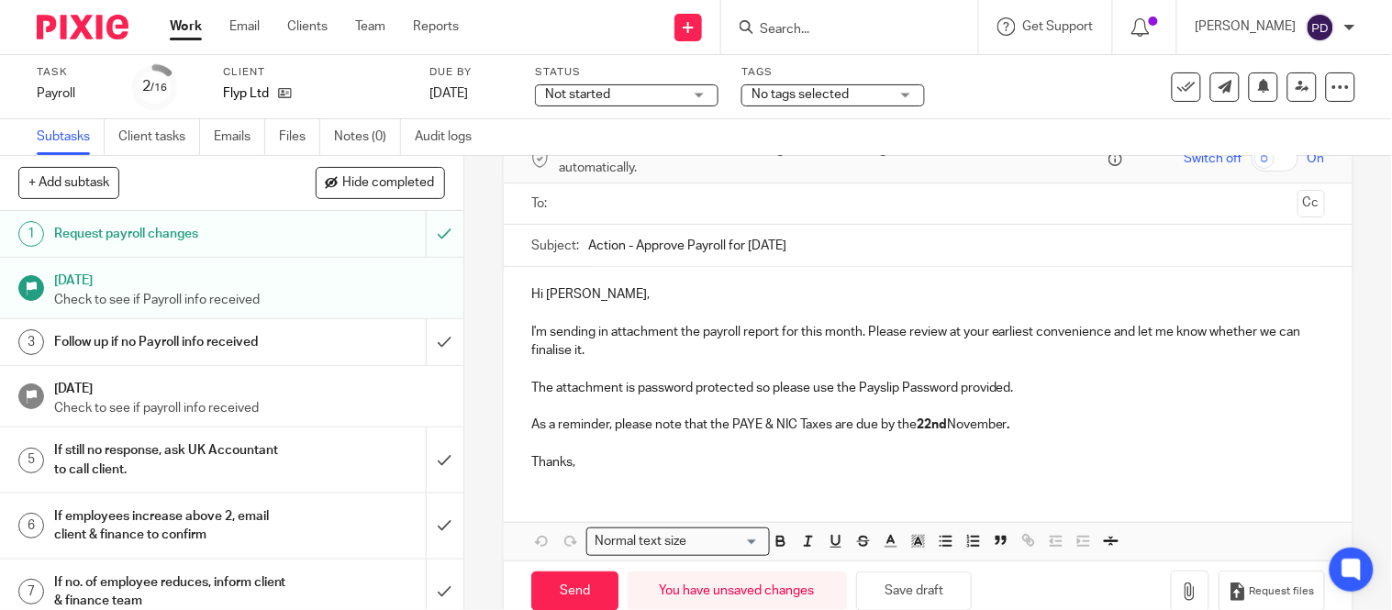
scroll to position [98, 0]
type input "Action - Approve Payroll for October 2025"
click at [1181, 589] on icon "button" at bounding box center [1190, 591] width 18 height 18
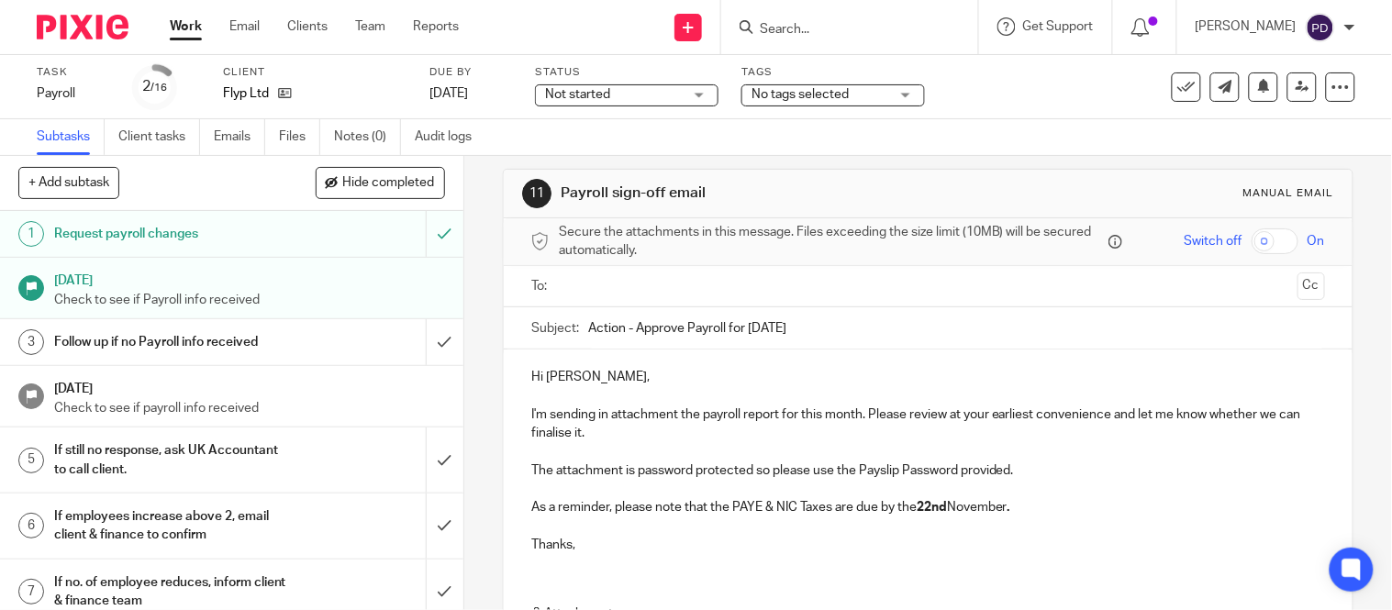
scroll to position [11, 0]
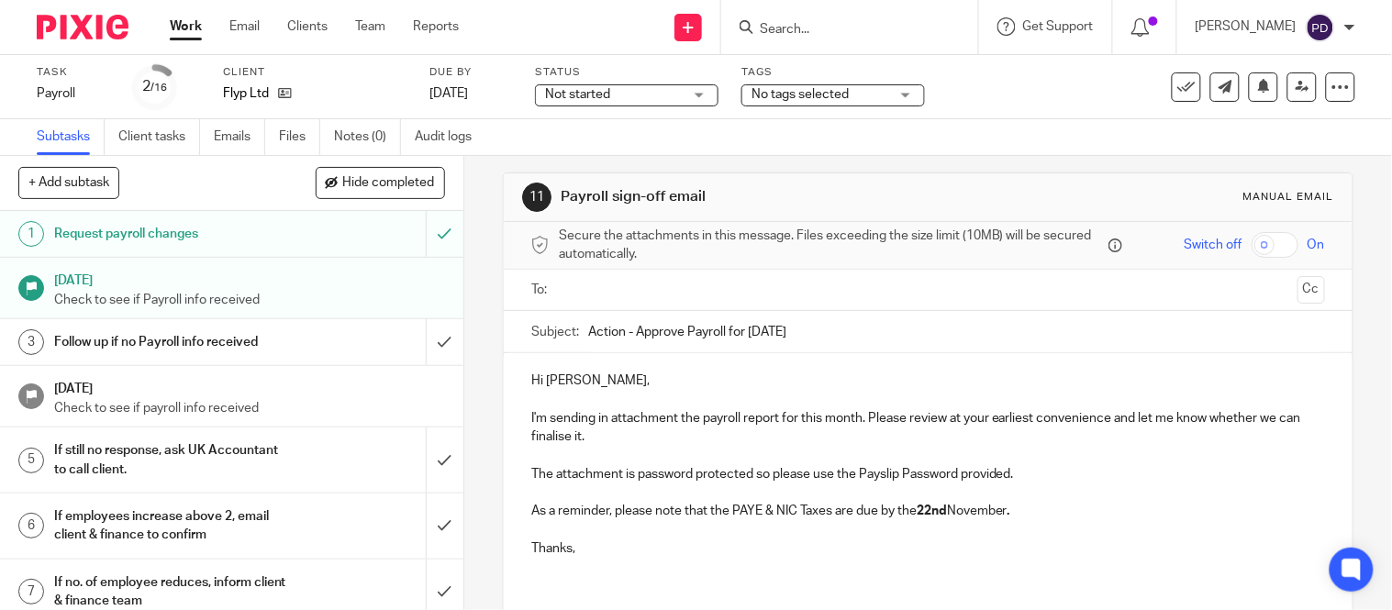
click at [593, 288] on input "text" at bounding box center [927, 290] width 725 height 21
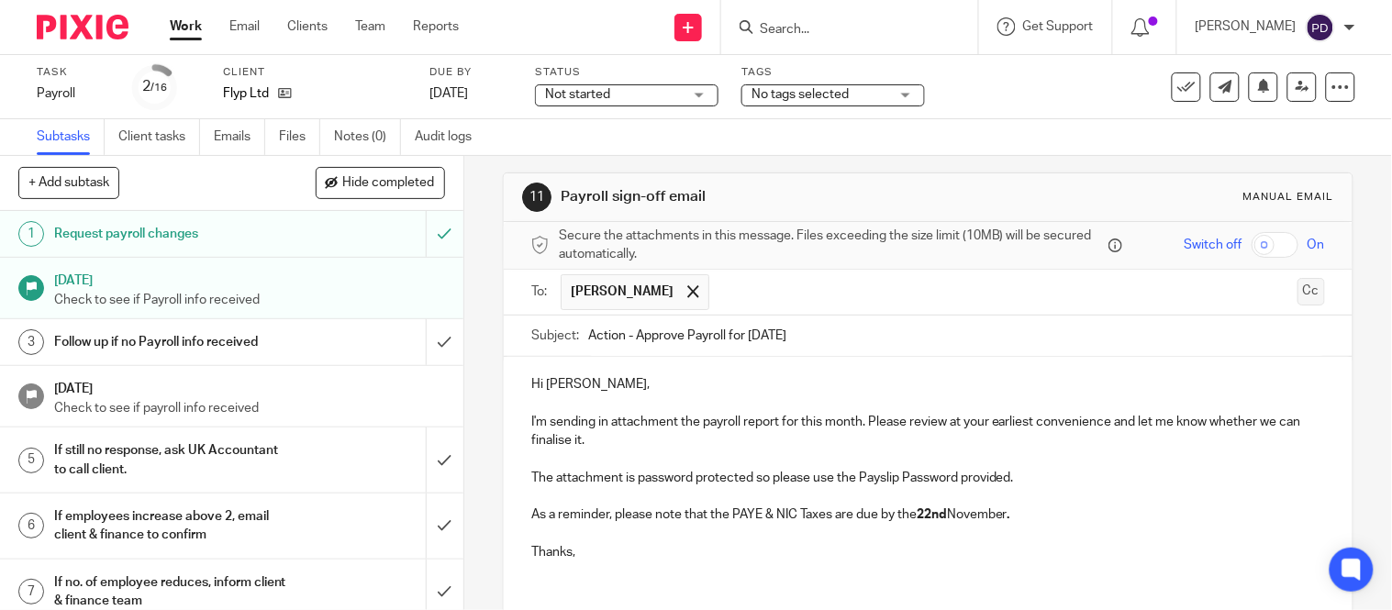
click at [1298, 297] on button "Cc" at bounding box center [1312, 292] width 28 height 28
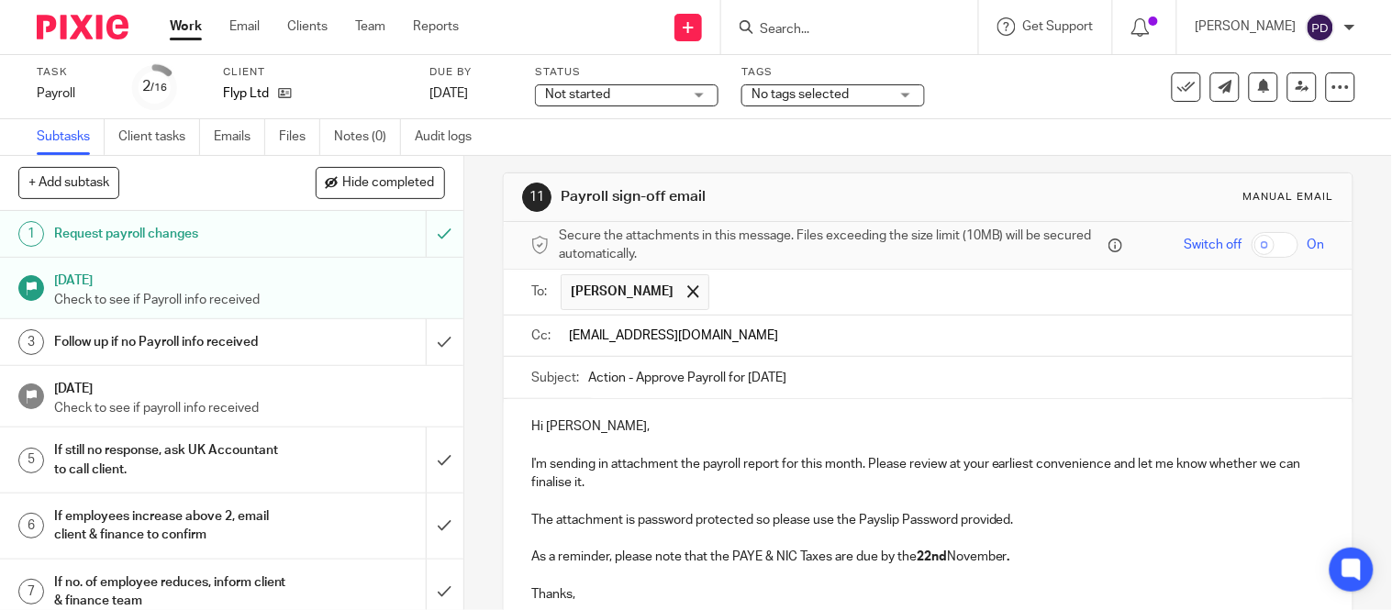
type input "kian@riseaccounting.co.uk"
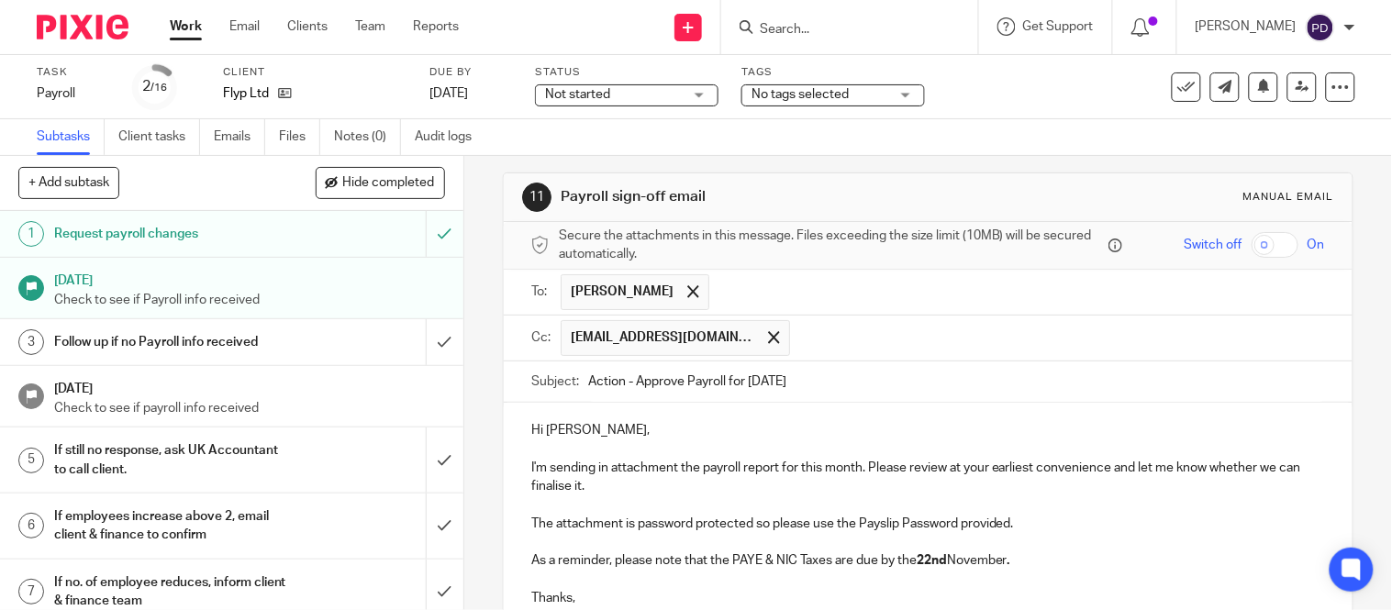
click at [656, 507] on p at bounding box center [928, 505] width 794 height 18
click at [799, 346] on input "text" at bounding box center [1058, 338] width 518 height 36
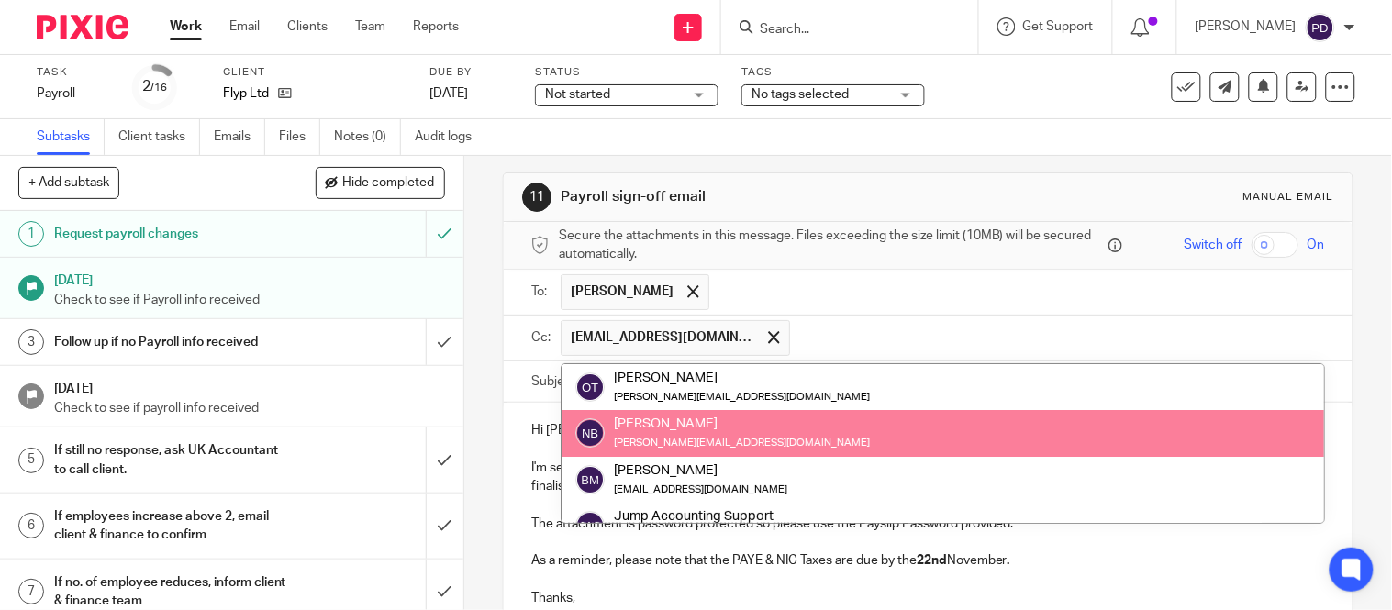
scroll to position [321, 0]
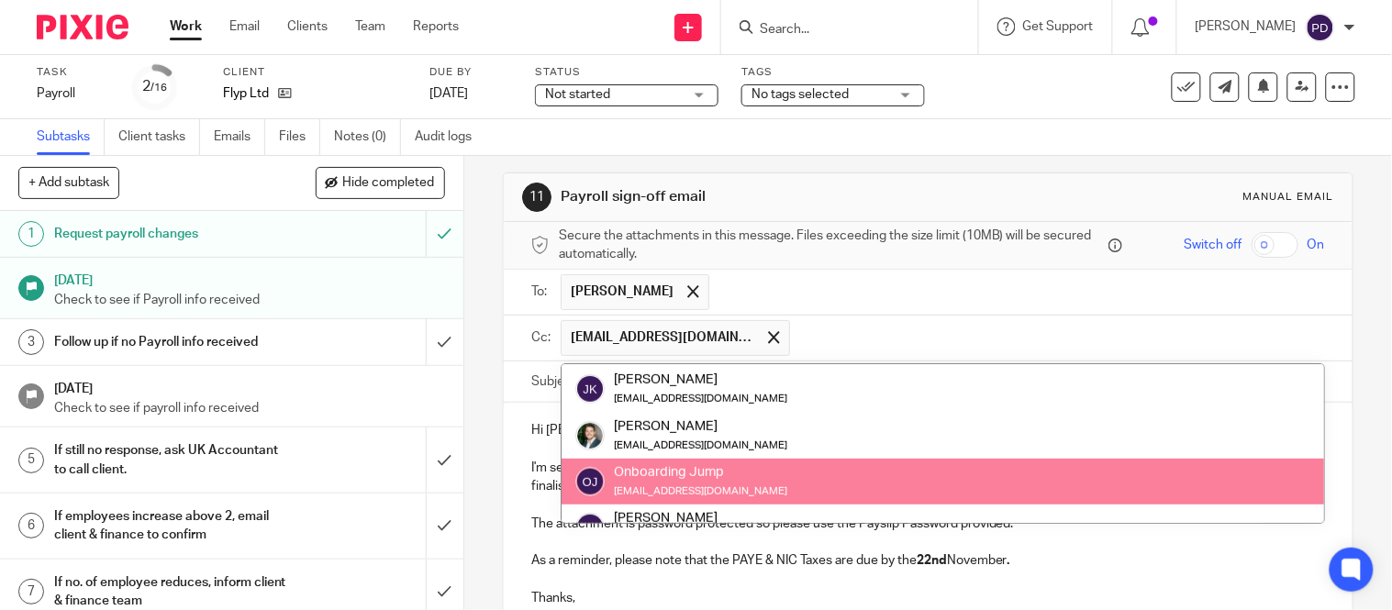
click at [1067, 584] on p at bounding box center [928, 579] width 794 height 18
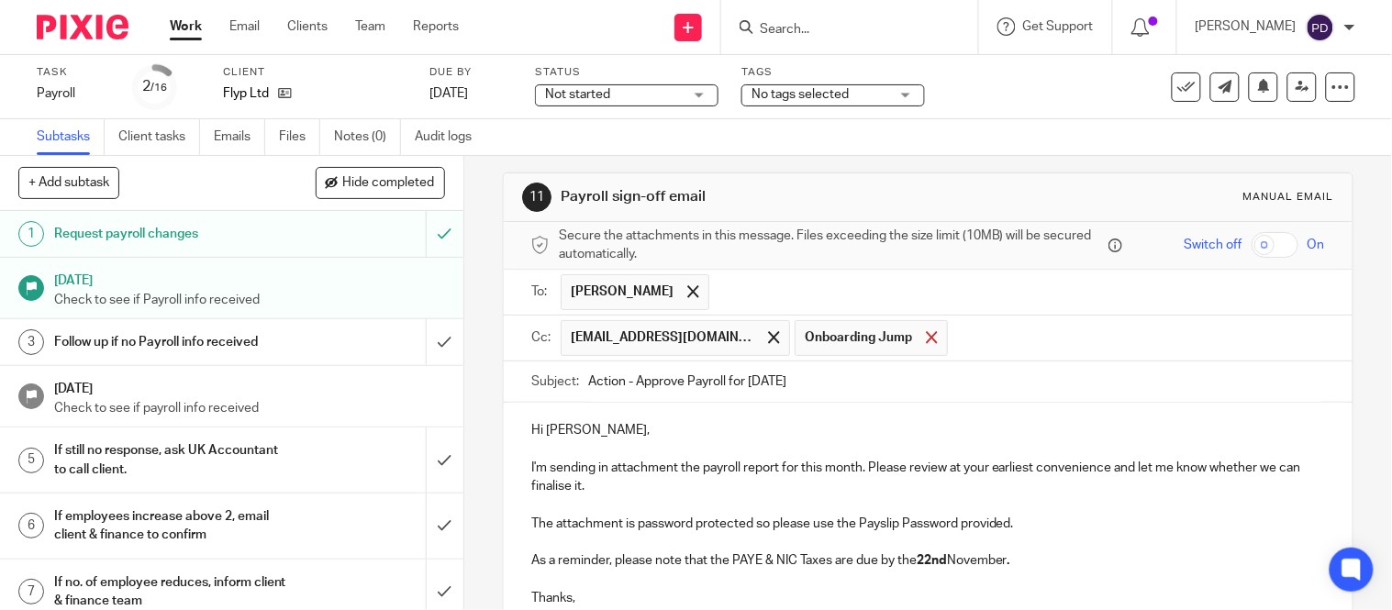
click at [926, 338] on span at bounding box center [932, 337] width 12 height 12
click at [849, 333] on input "text" at bounding box center [1058, 338] width 518 height 36
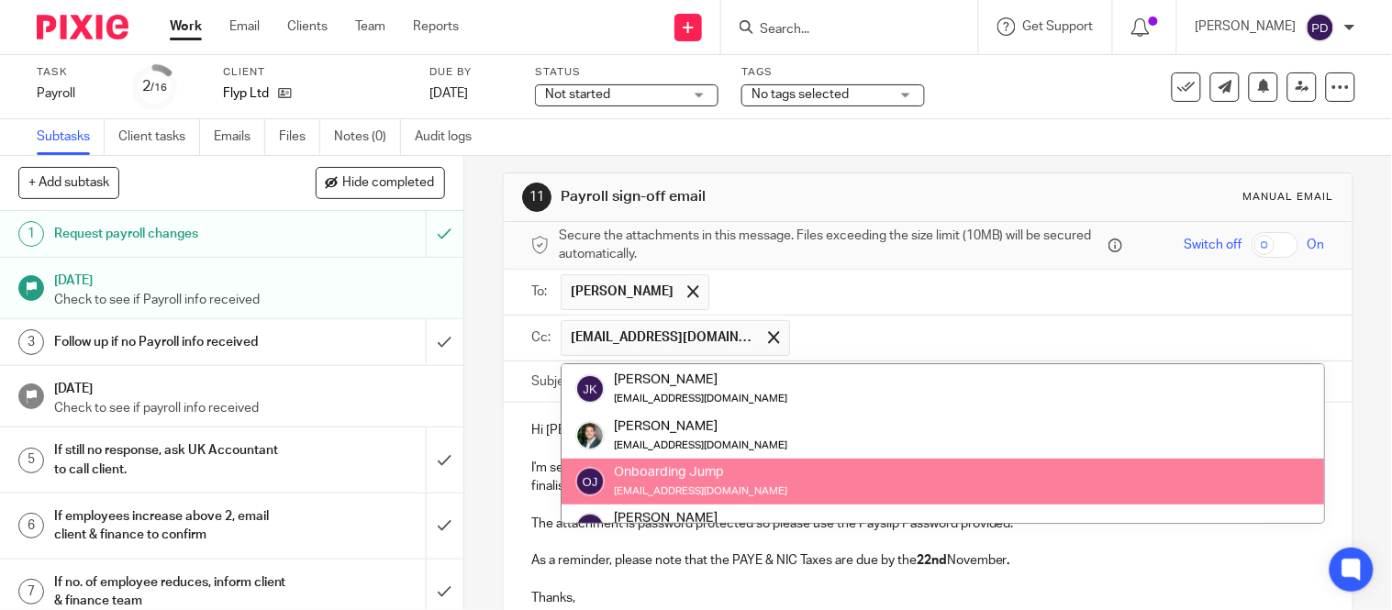
paste input "payroll@riseaccounting.co.uk"
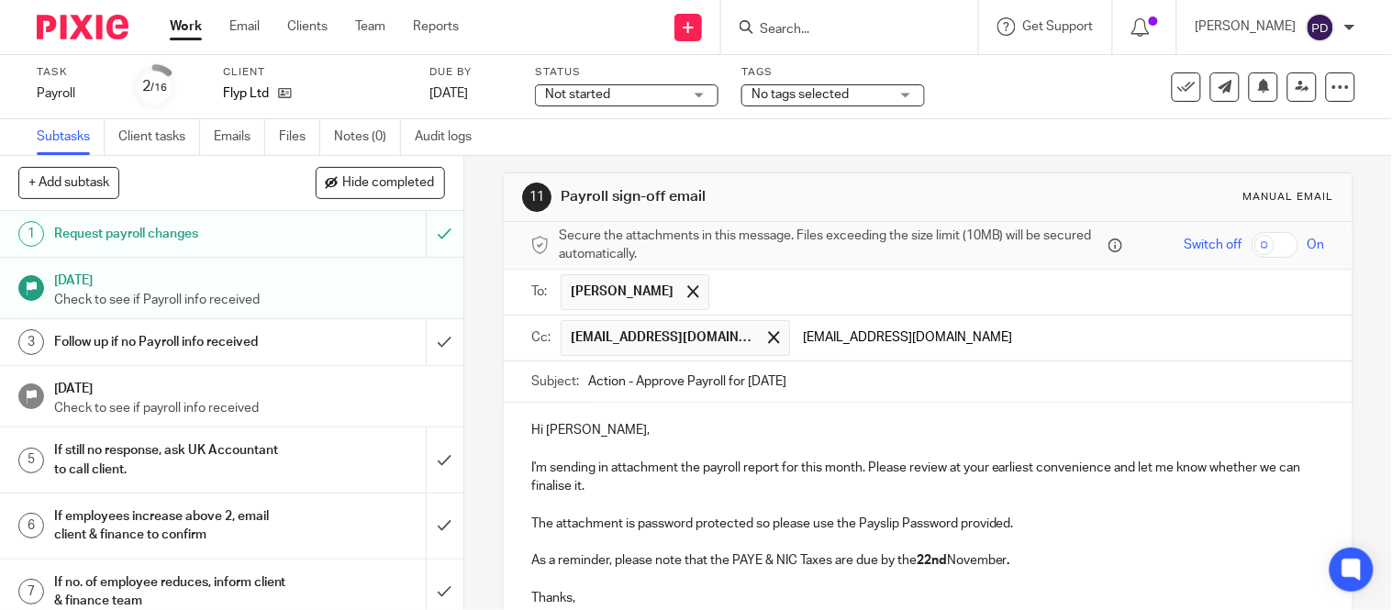
type input "payroll@riseaccounting.co.uk"
click at [837, 414] on div "Hi Olivia, I'm sending in attachment the payroll report for this month. Please …" at bounding box center [928, 512] width 849 height 218
click at [1034, 337] on input "text" at bounding box center [1176, 338] width 284 height 36
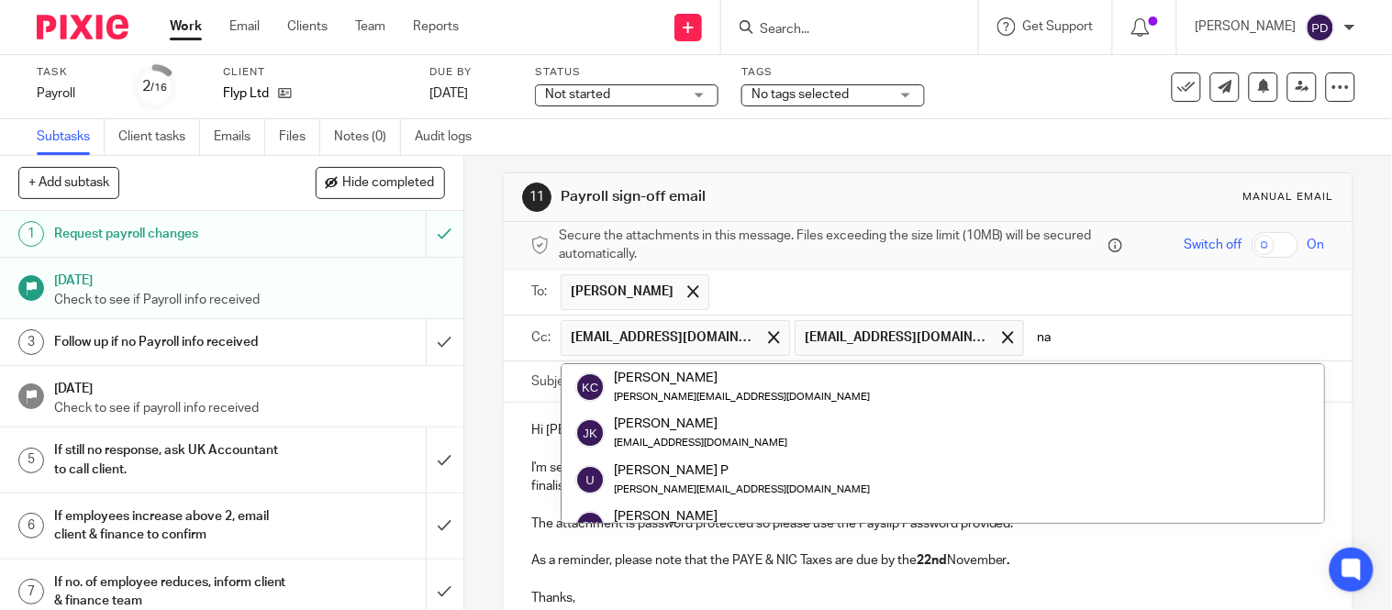
type input "n"
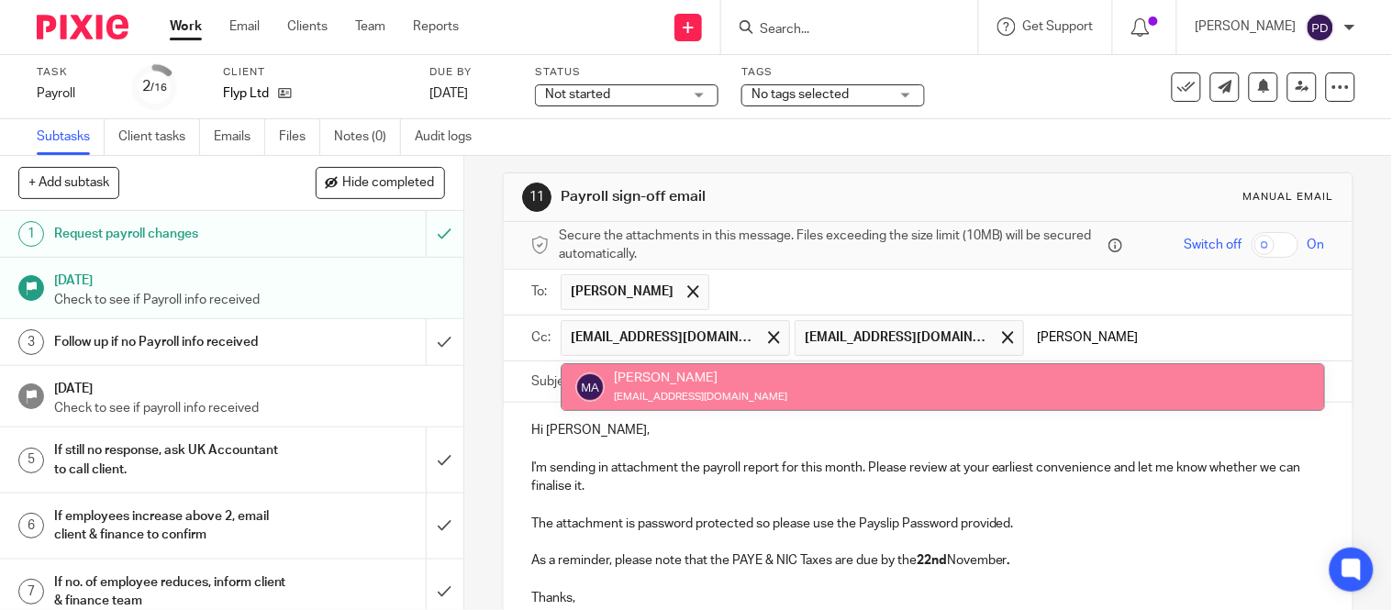
type input "mariya"
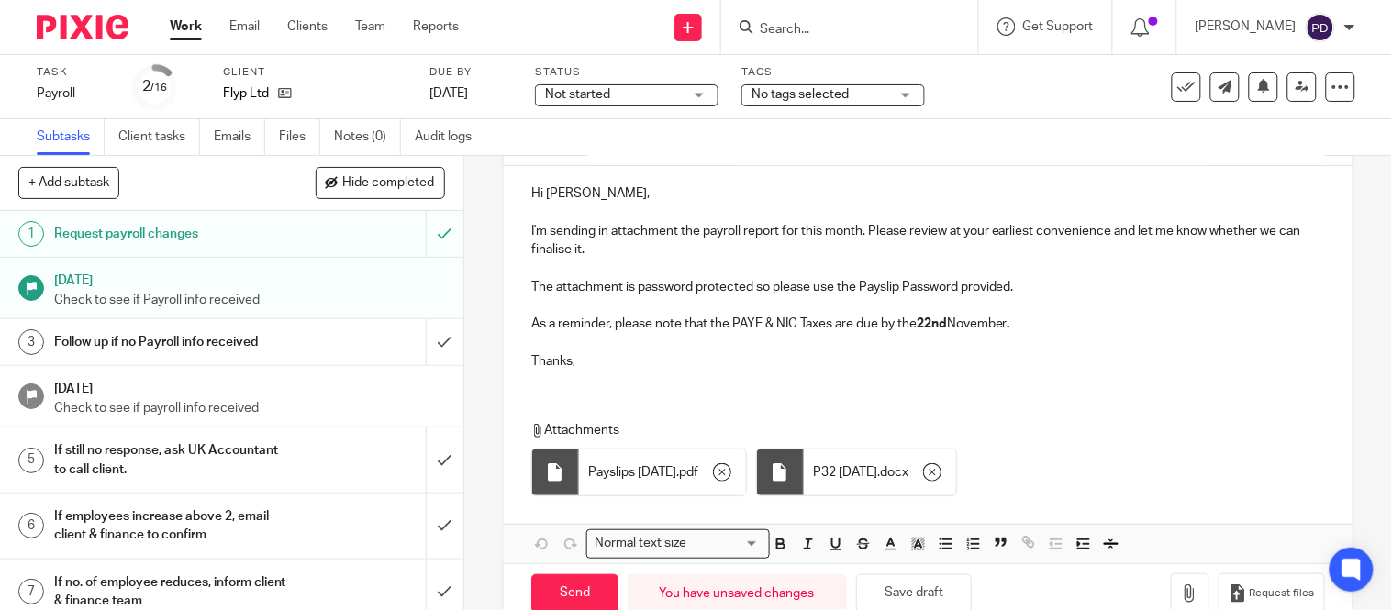
scroll to position [291, 0]
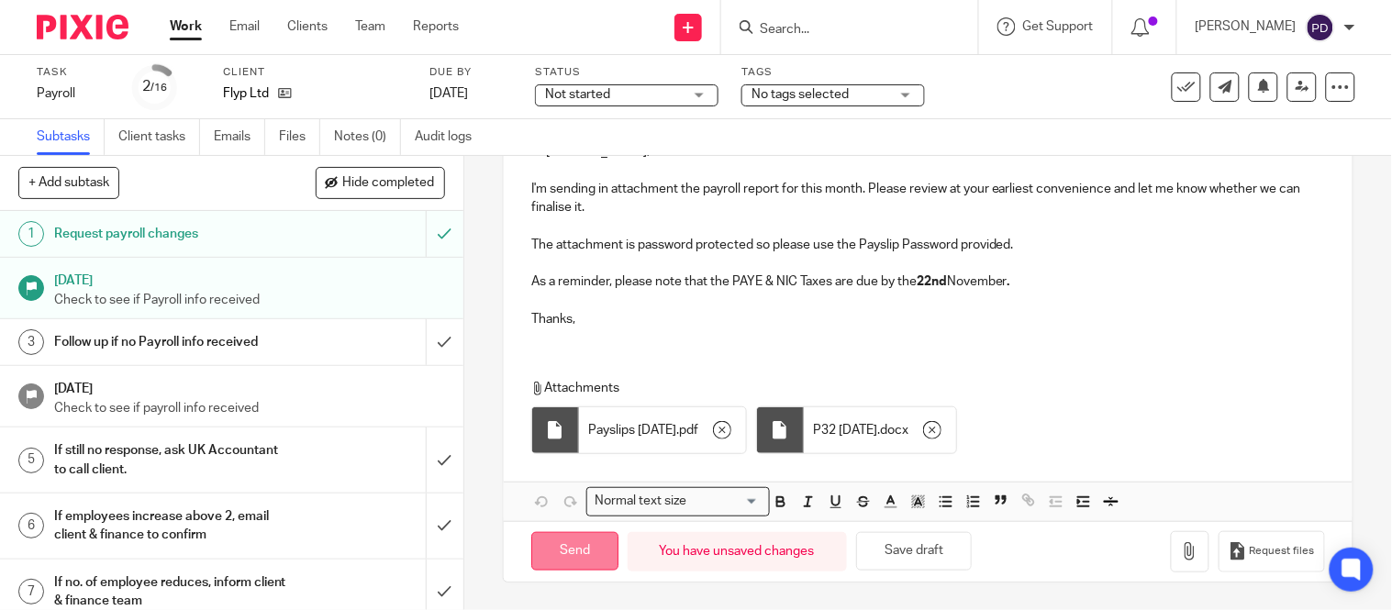
click at [565, 563] on input "Send" at bounding box center [574, 551] width 87 height 39
type input "Sent"
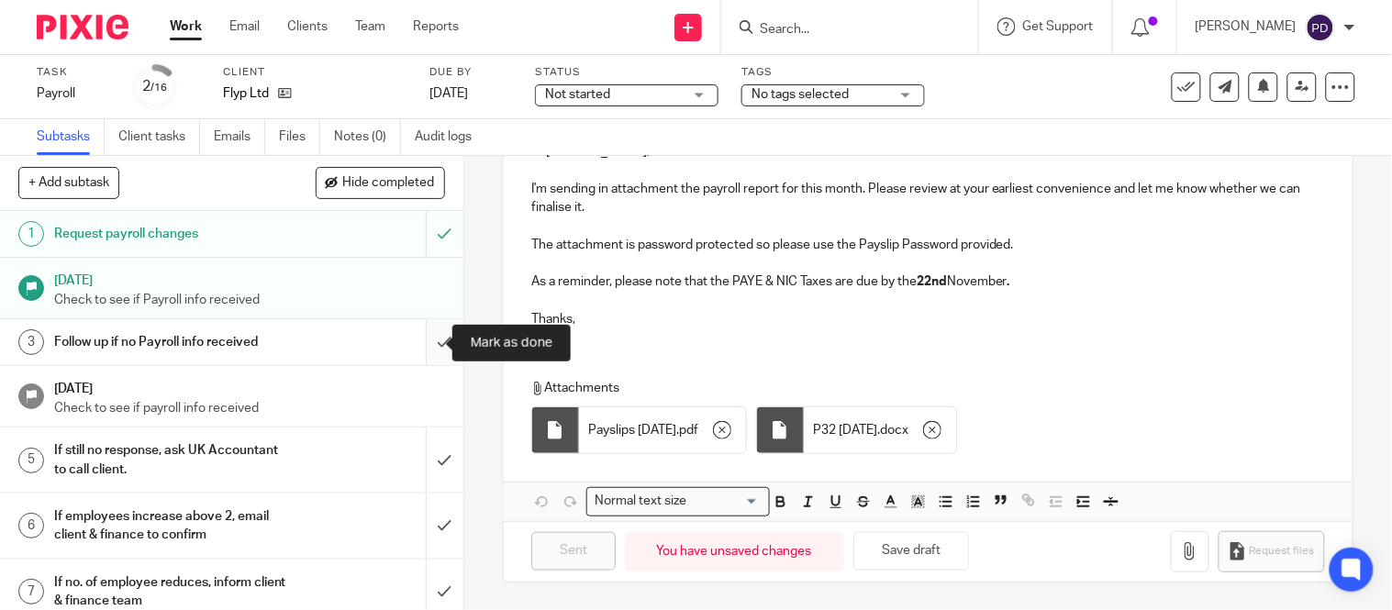
click at [424, 344] on input "submit" at bounding box center [232, 342] width 464 height 46
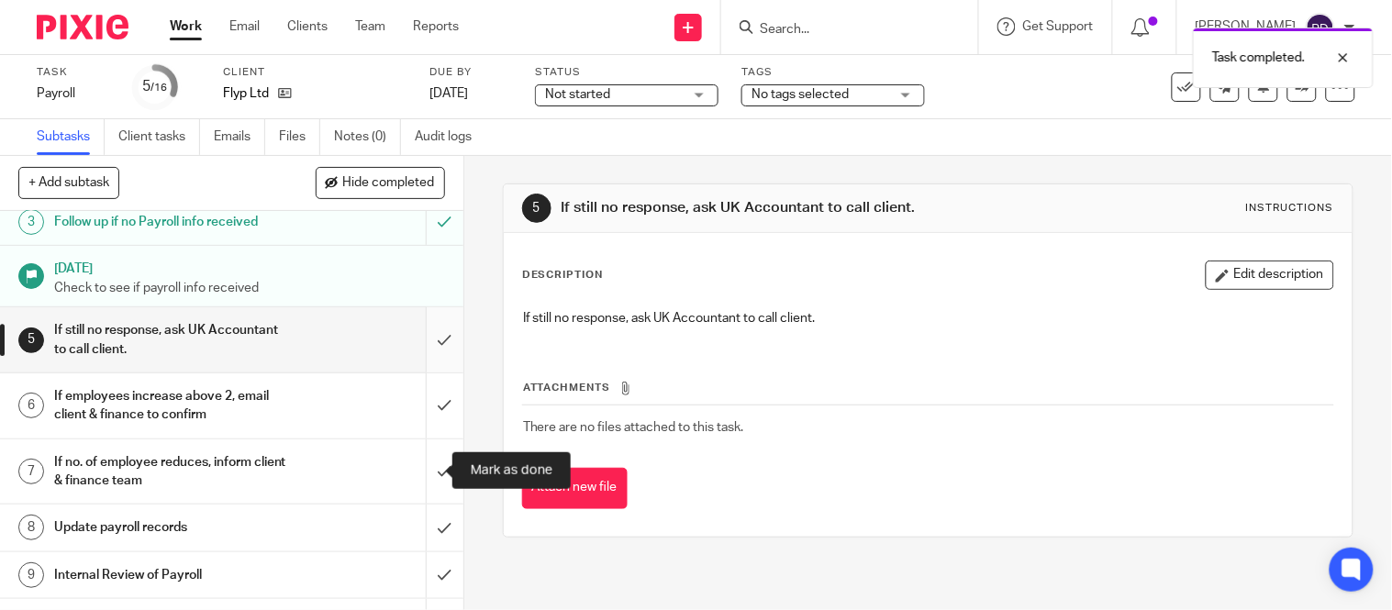
scroll to position [124, 0]
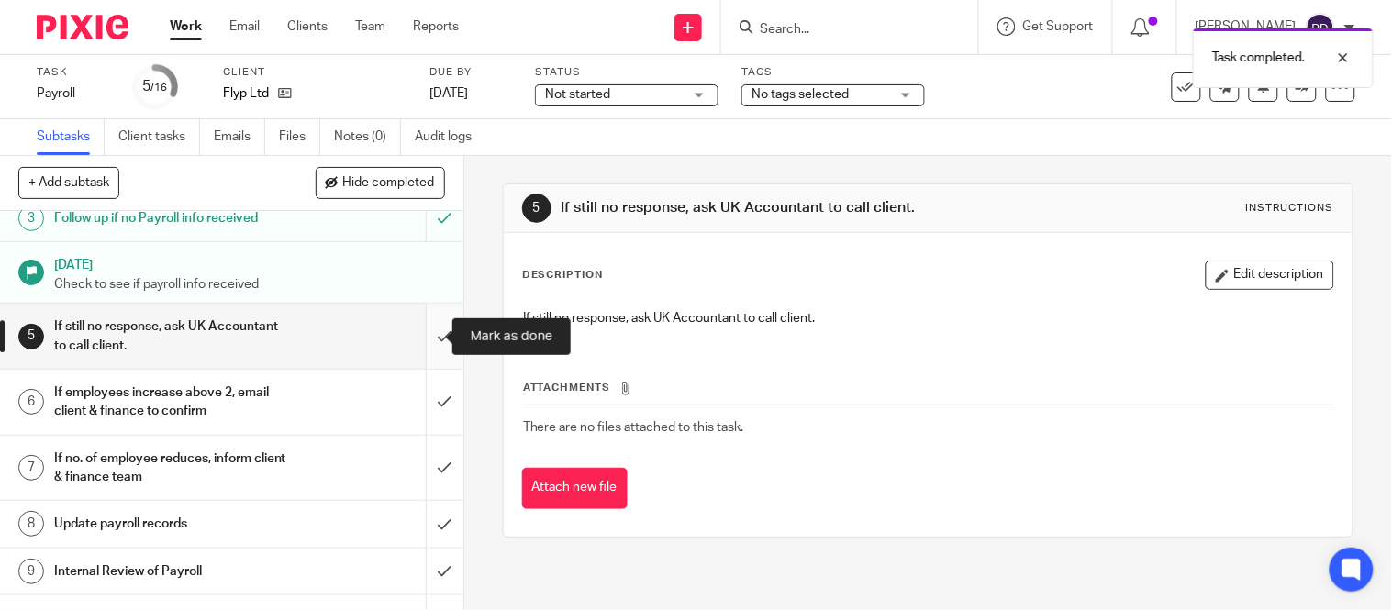
click at [427, 341] on input "submit" at bounding box center [232, 336] width 464 height 65
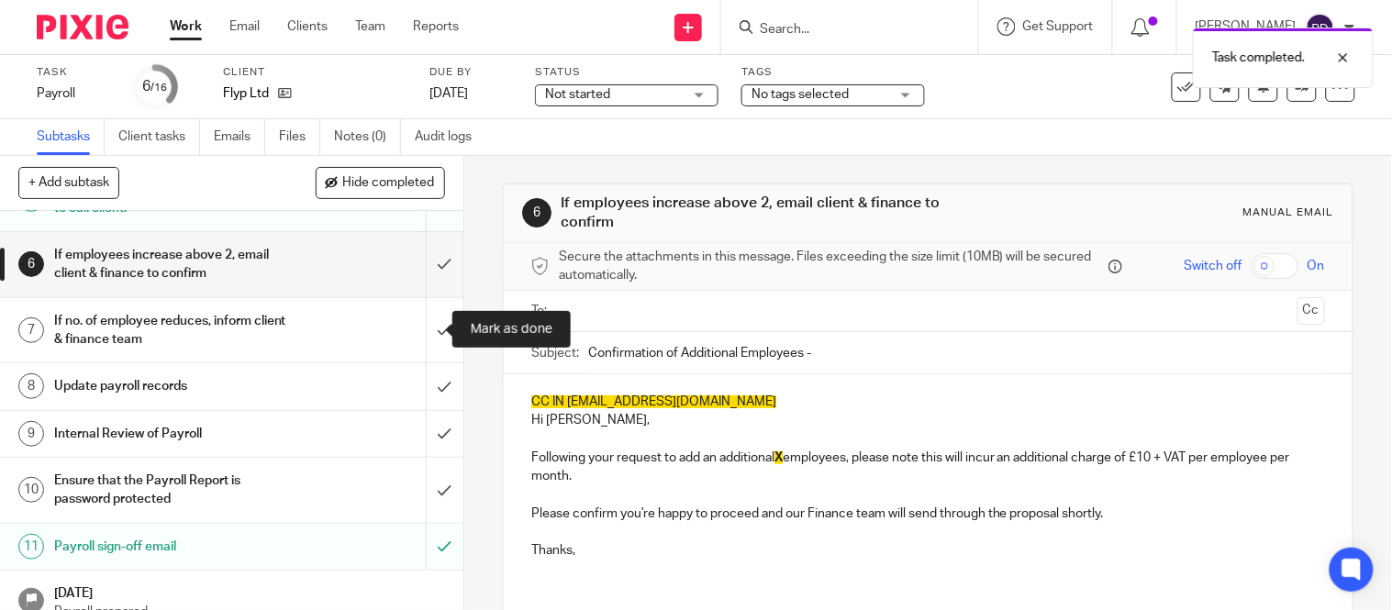
scroll to position [263, 0]
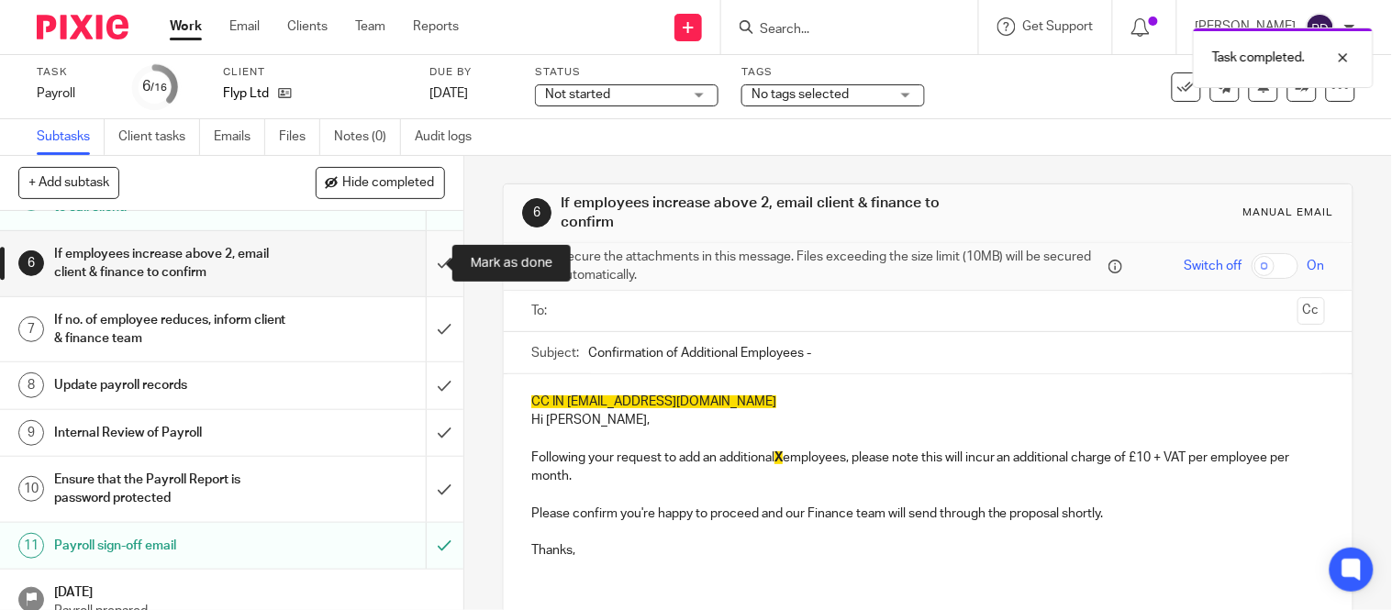
click at [422, 276] on input "submit" at bounding box center [232, 263] width 464 height 65
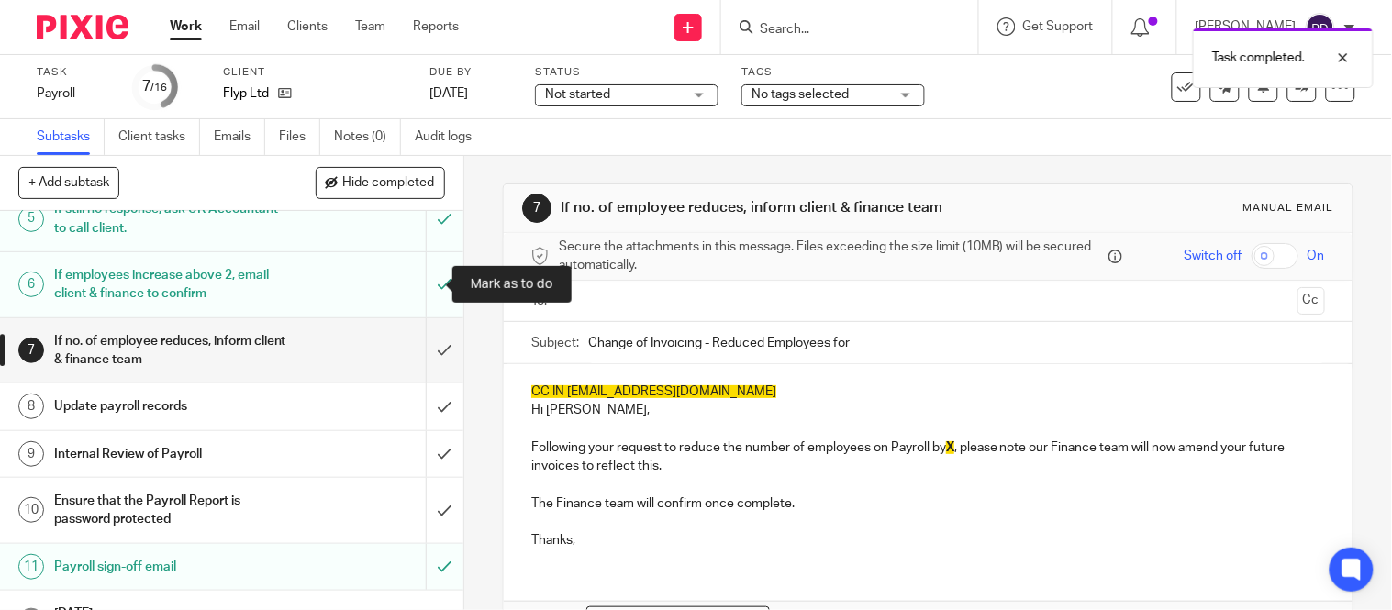
scroll to position [242, 0]
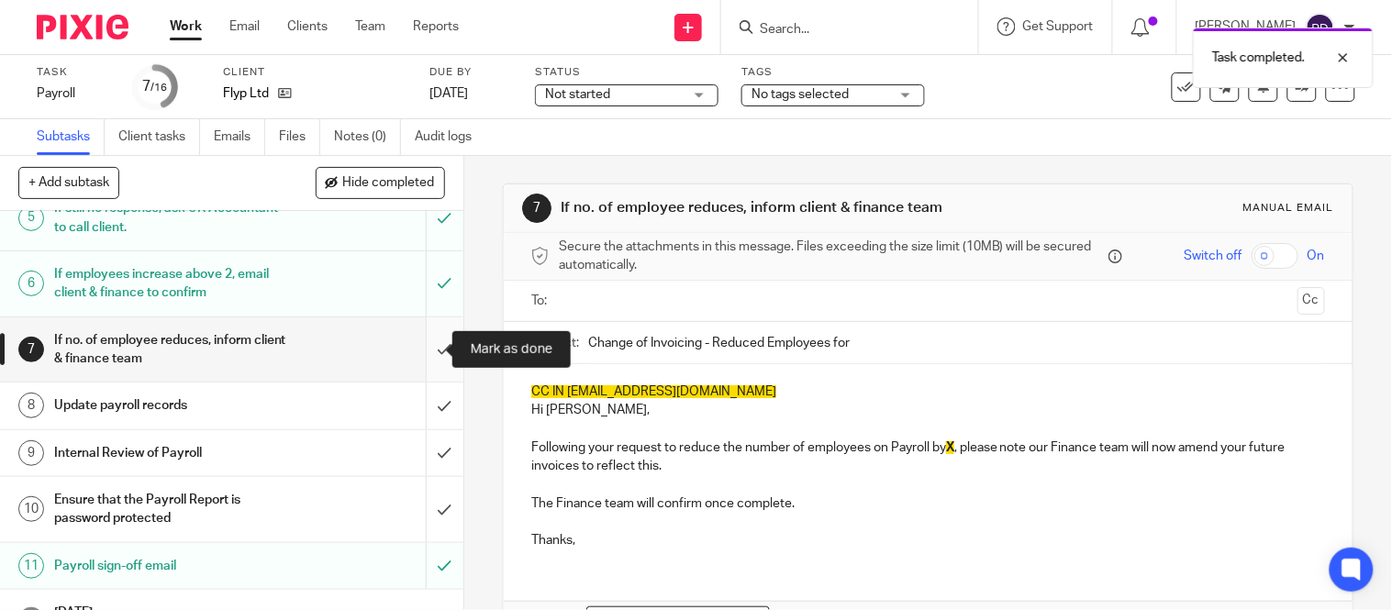
click at [424, 353] on input "submit" at bounding box center [232, 350] width 464 height 65
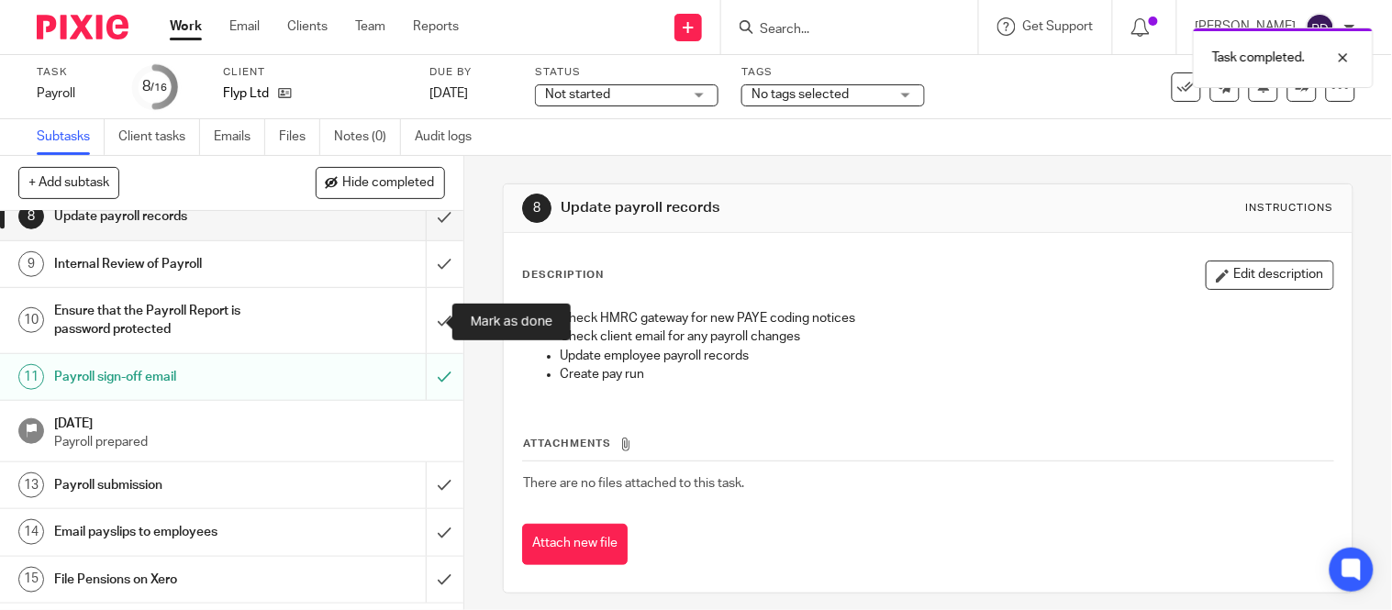
scroll to position [432, 0]
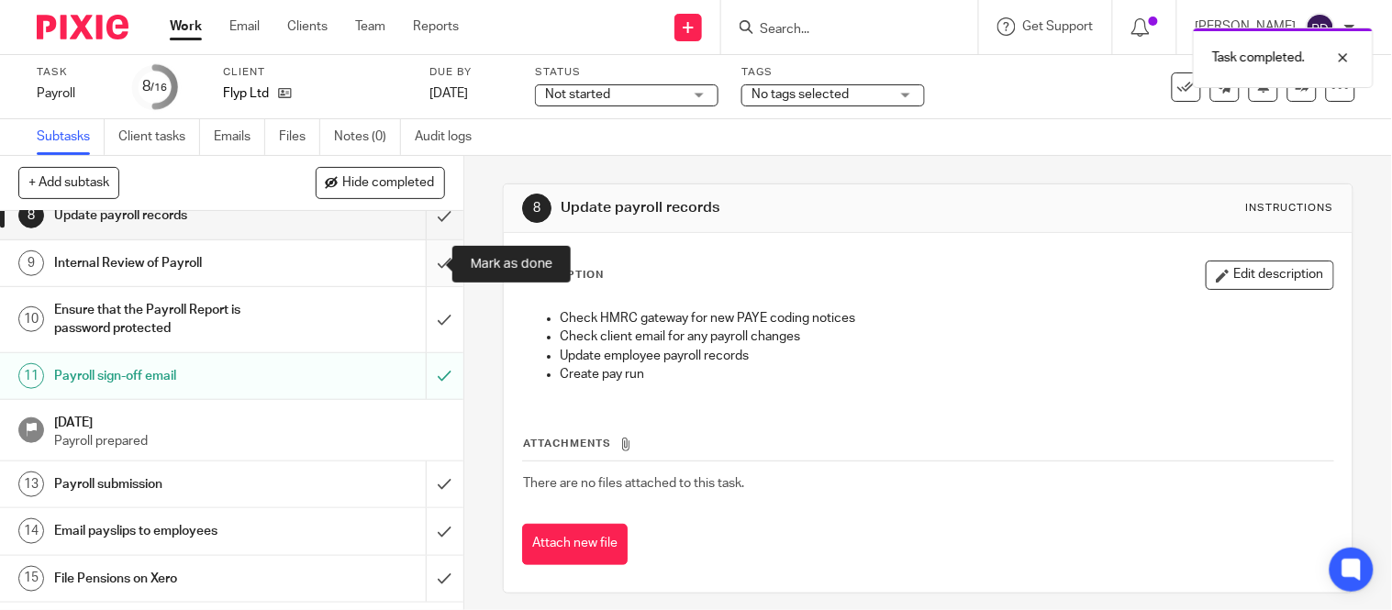
click at [423, 263] on input "submit" at bounding box center [232, 263] width 464 height 46
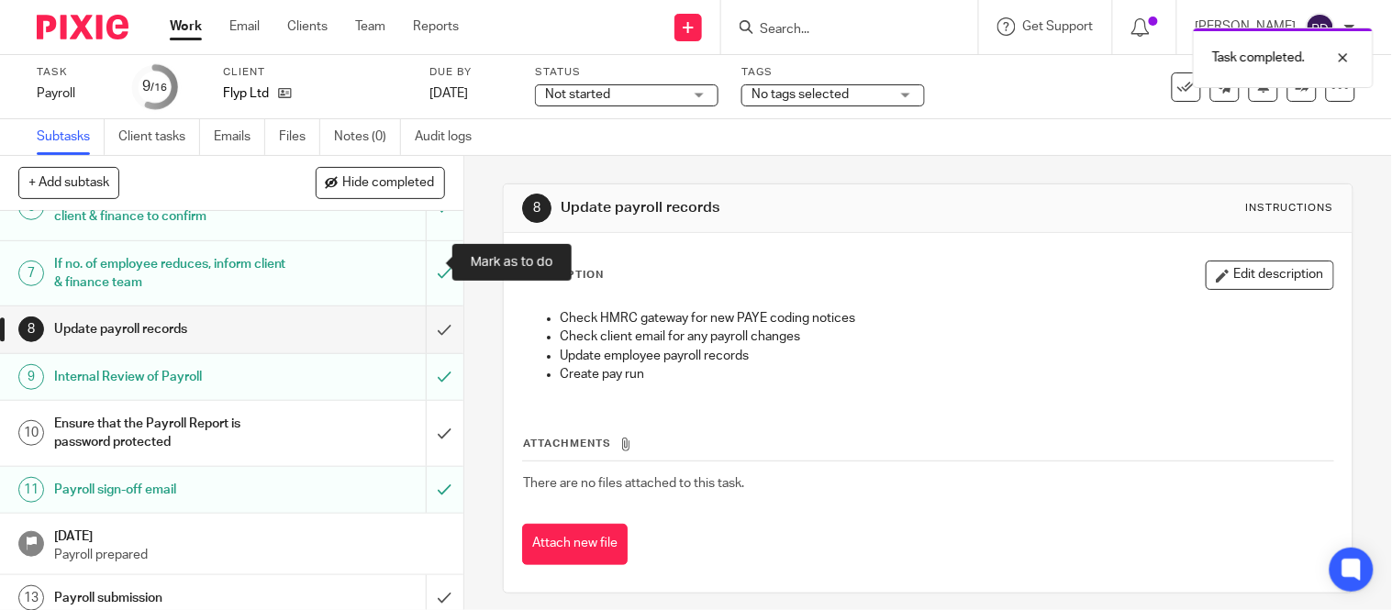
scroll to position [333, 0]
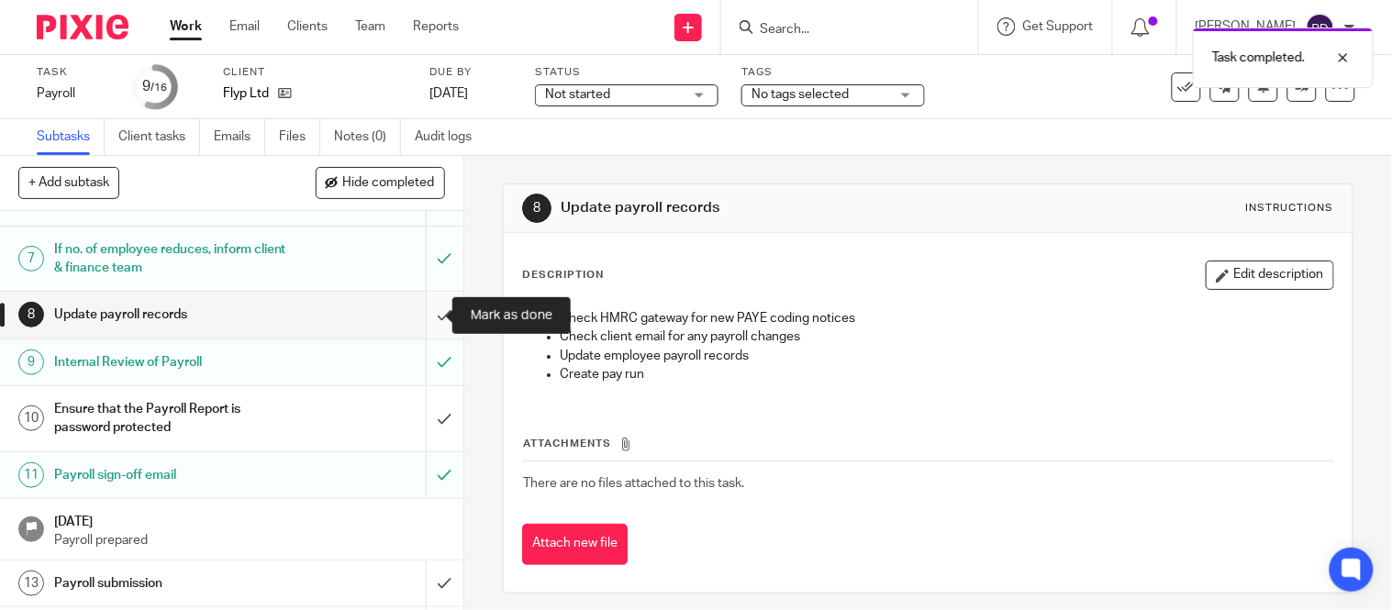
click at [420, 316] on input "submit" at bounding box center [232, 315] width 464 height 46
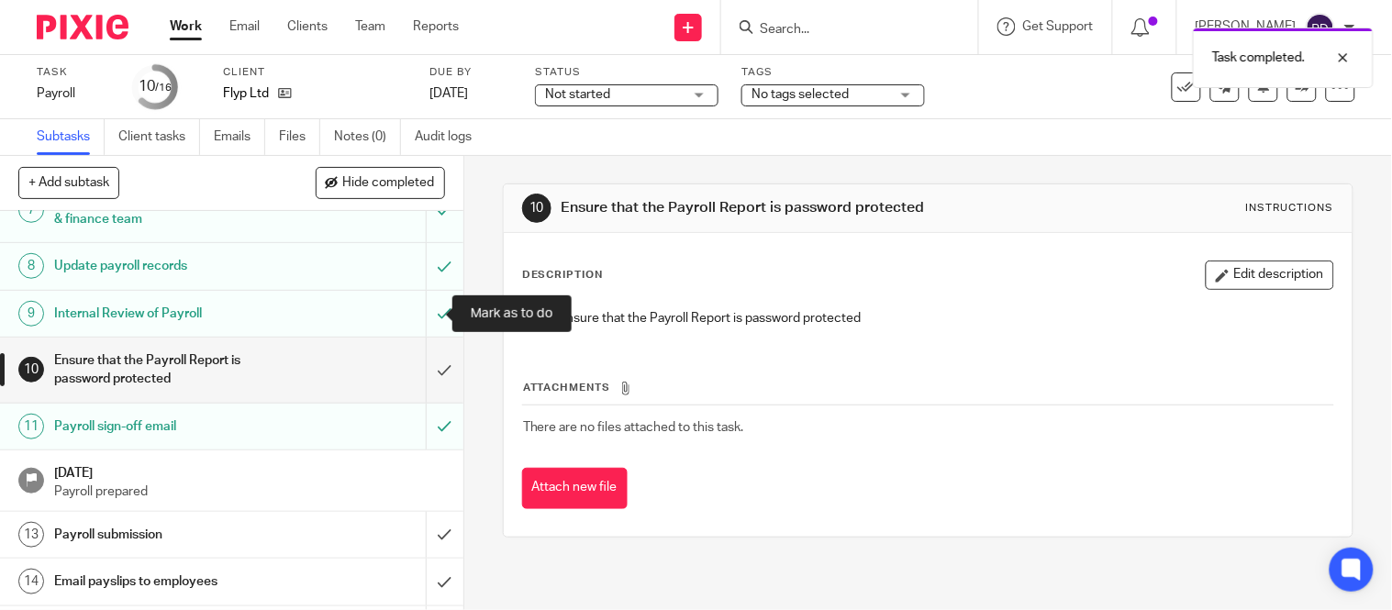
scroll to position [383, 0]
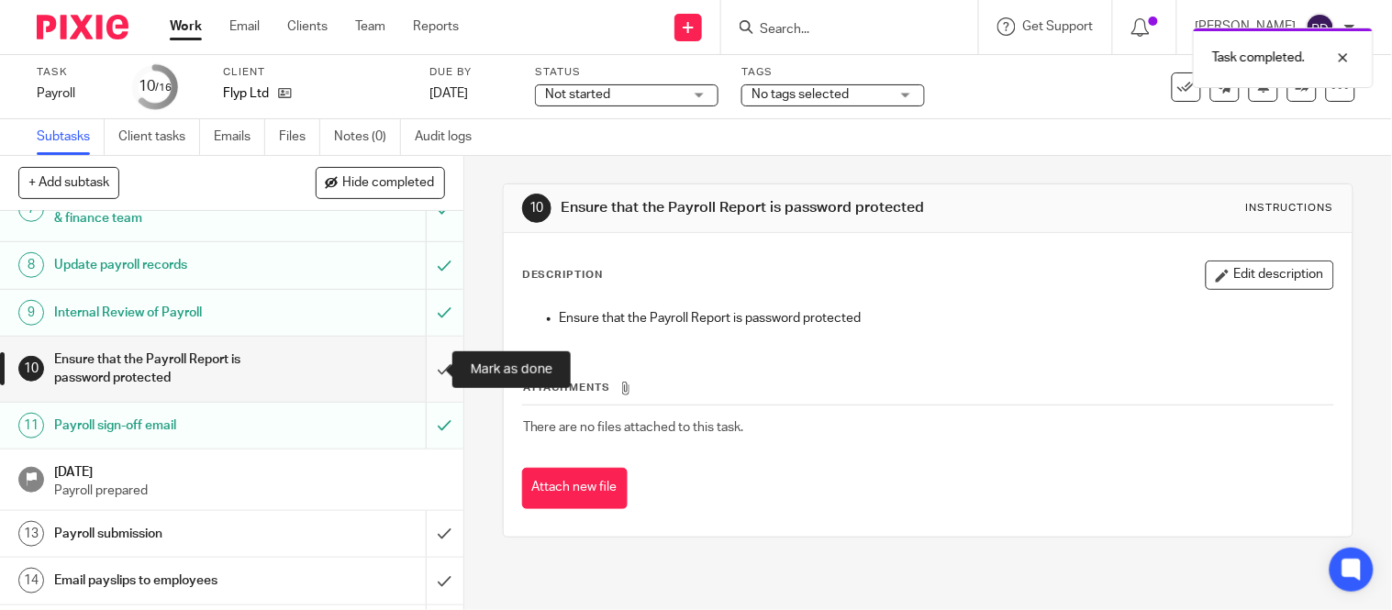
click at [424, 372] on input "submit" at bounding box center [232, 369] width 464 height 65
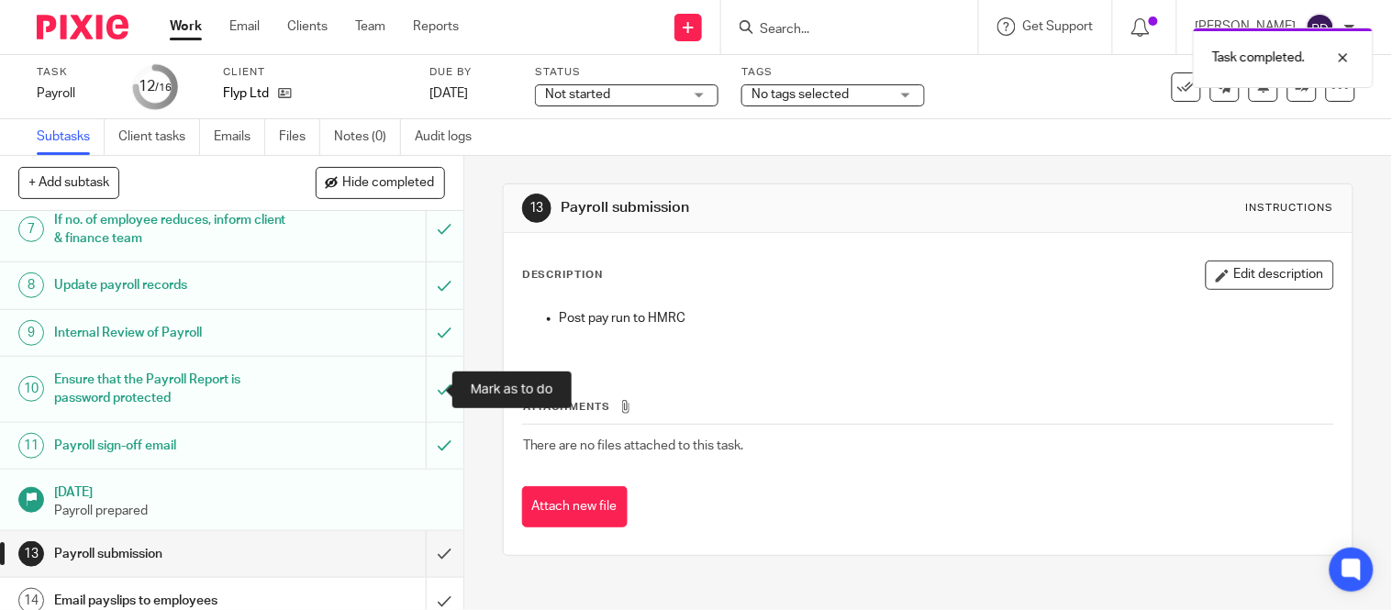
scroll to position [487, 0]
